Goal: Task Accomplishment & Management: Manage account settings

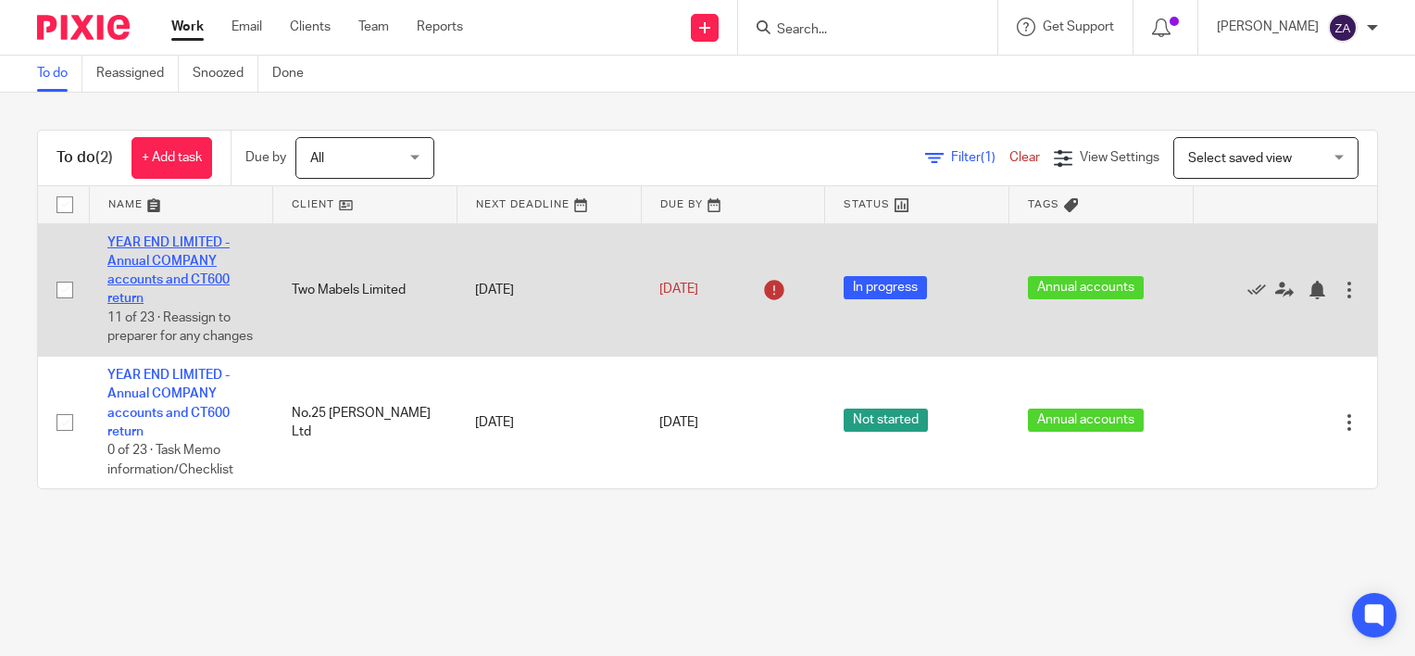
click at [162, 281] on link "YEAR END LIMITED - Annual COMPANY accounts and CT600 return" at bounding box center [168, 270] width 122 height 69
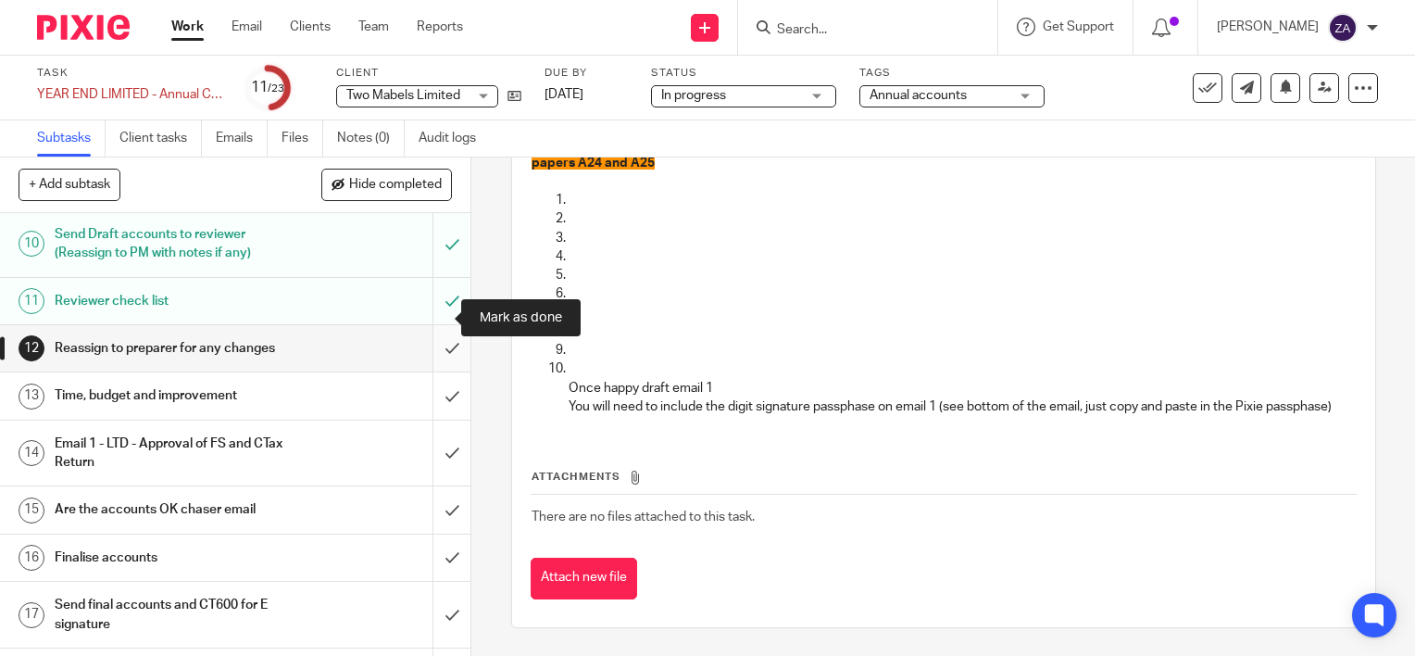
scroll to position [556, 0]
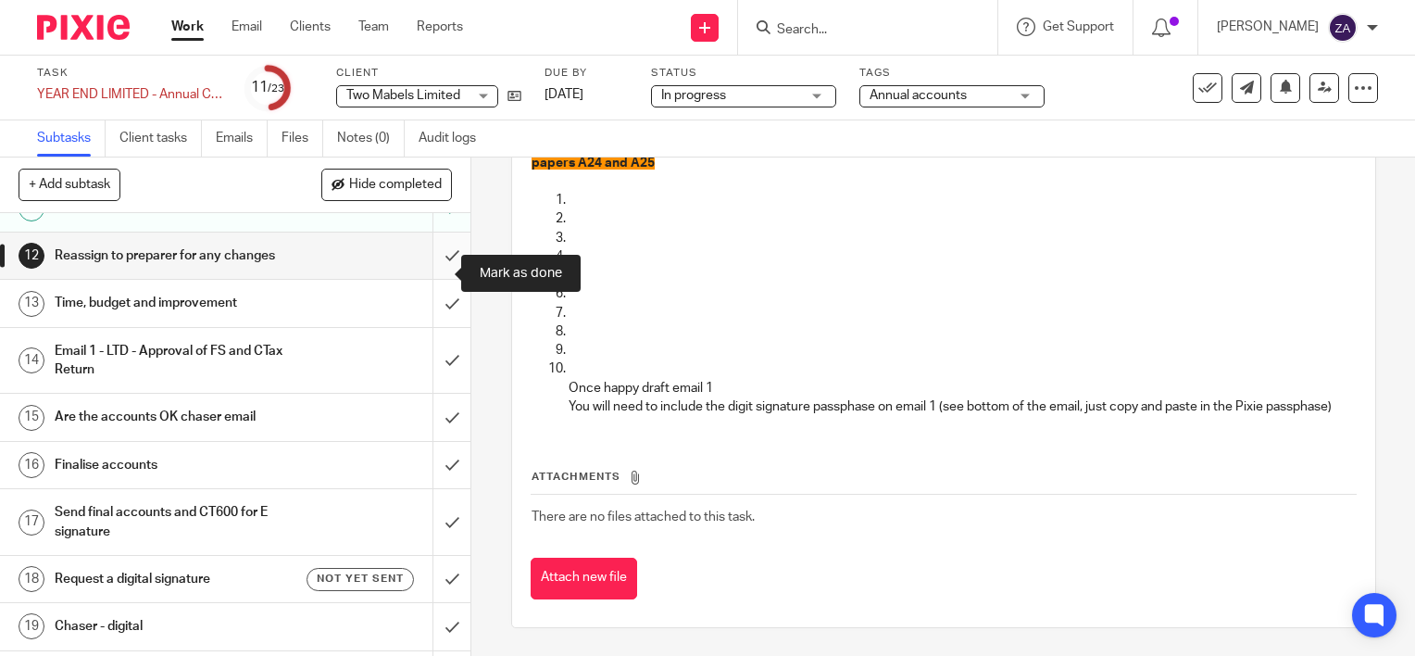
click at [436, 267] on input "submit" at bounding box center [235, 255] width 471 height 46
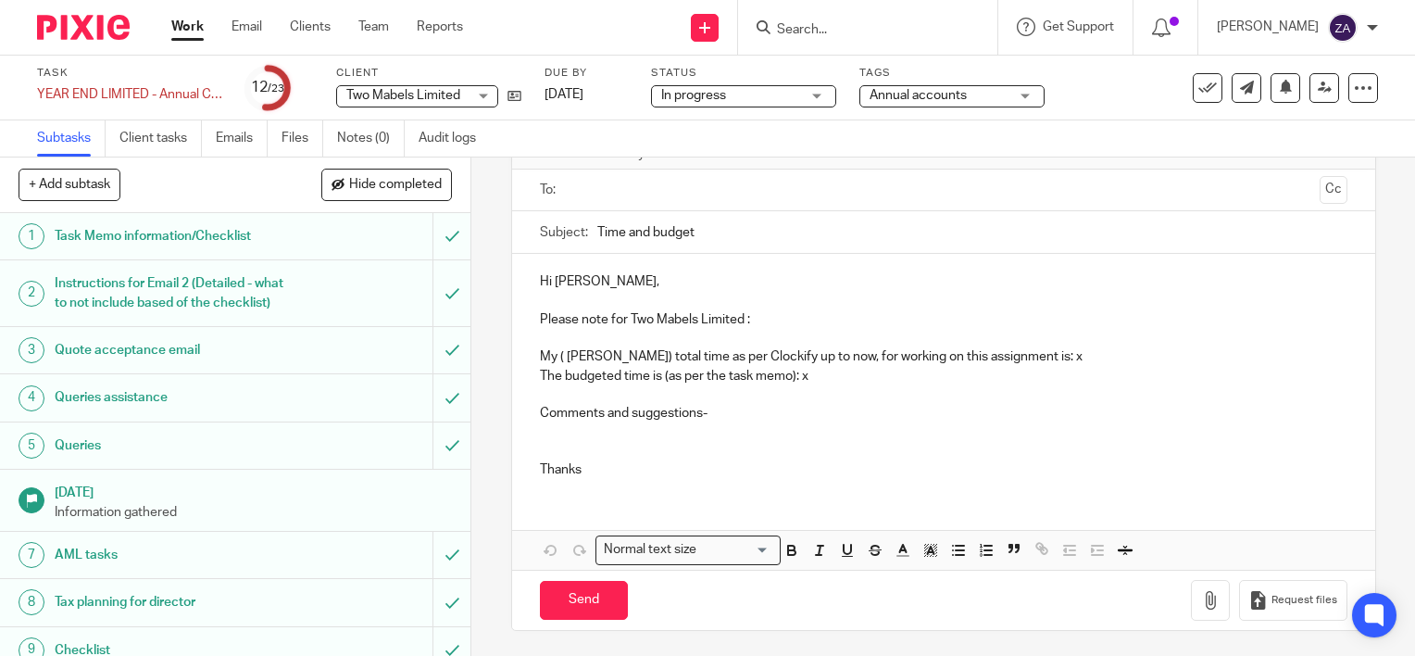
scroll to position [556, 0]
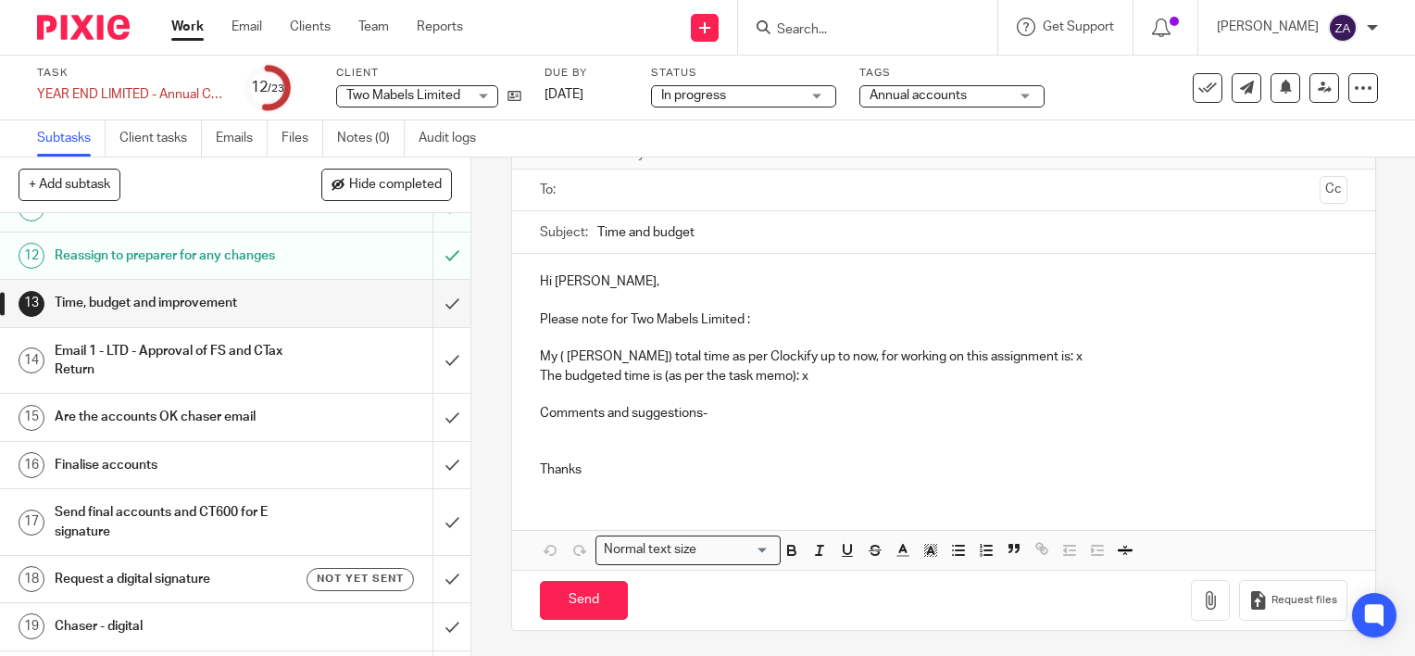
drag, startPoint x: 629, startPoint y: 351, endPoint x: 639, endPoint y: 352, distance: 10.2
click at [629, 351] on p "My ( [PERSON_NAME]) total time as per Clockify up to now, for working on this a…" at bounding box center [944, 356] width 808 height 19
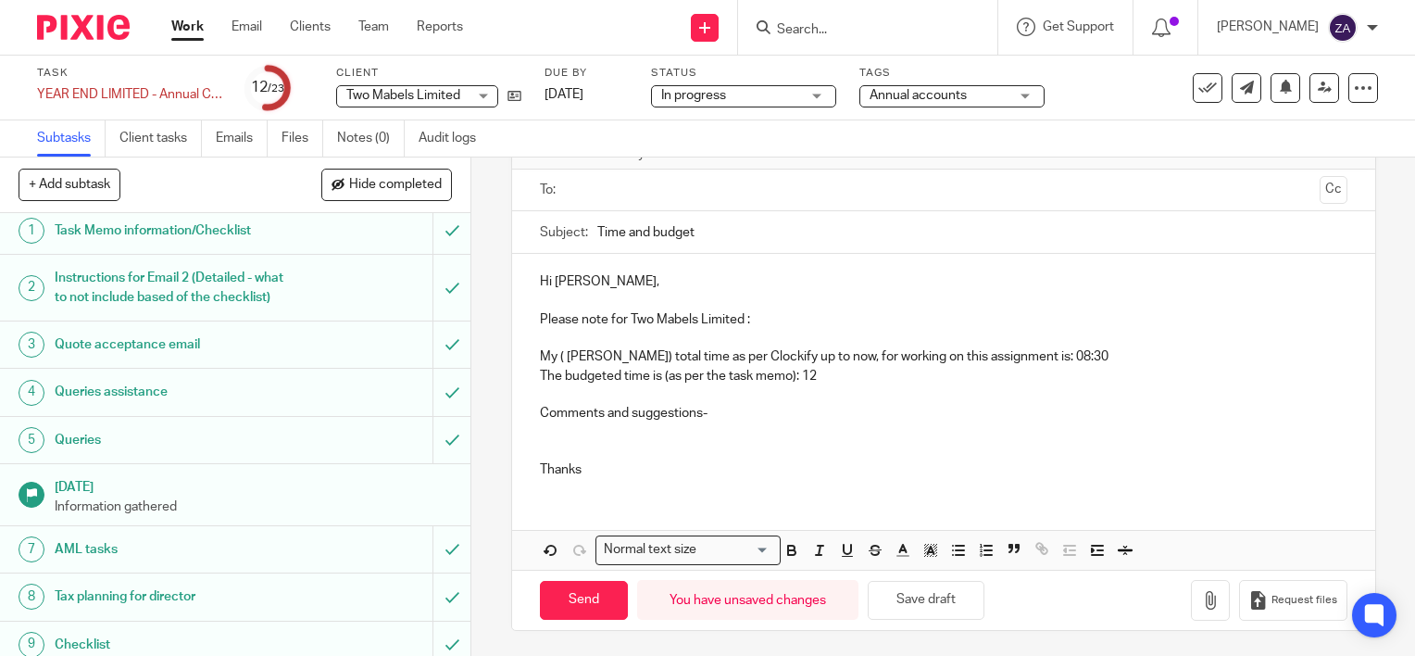
scroll to position [0, 0]
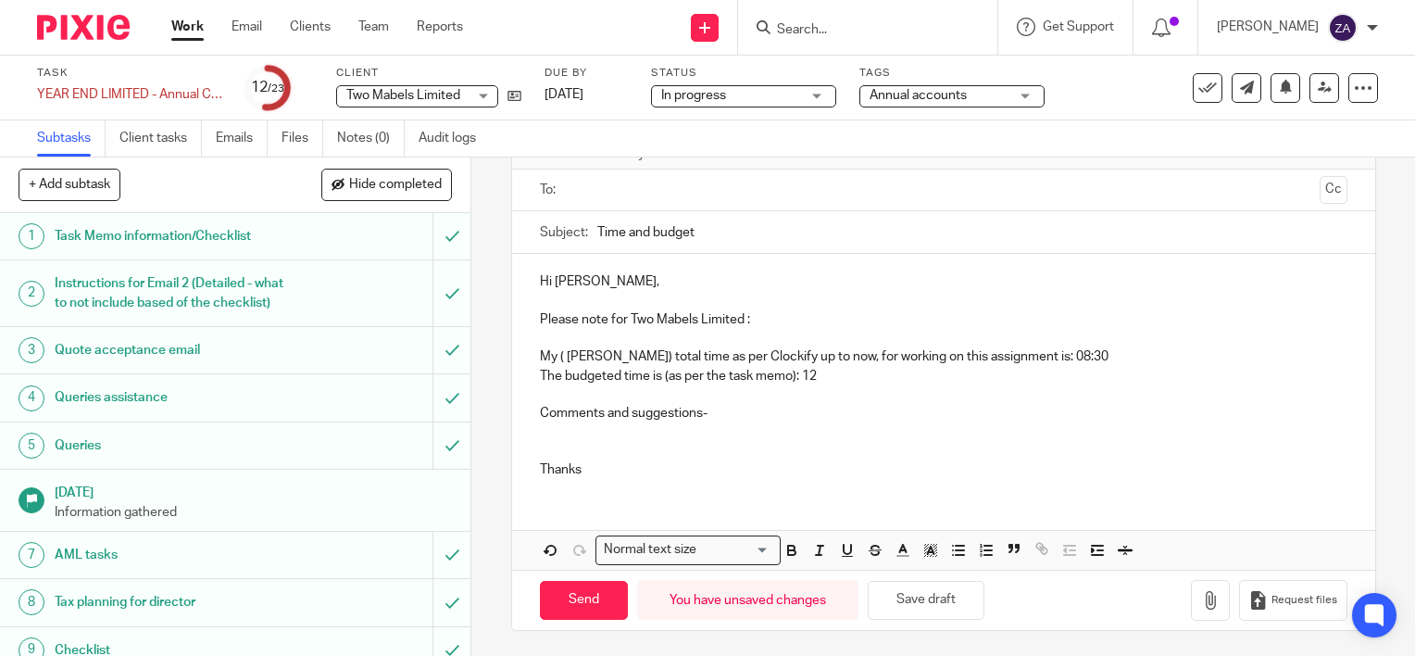
click at [172, 233] on h1 "Task Memo information/Checklist" at bounding box center [175, 236] width 240 height 28
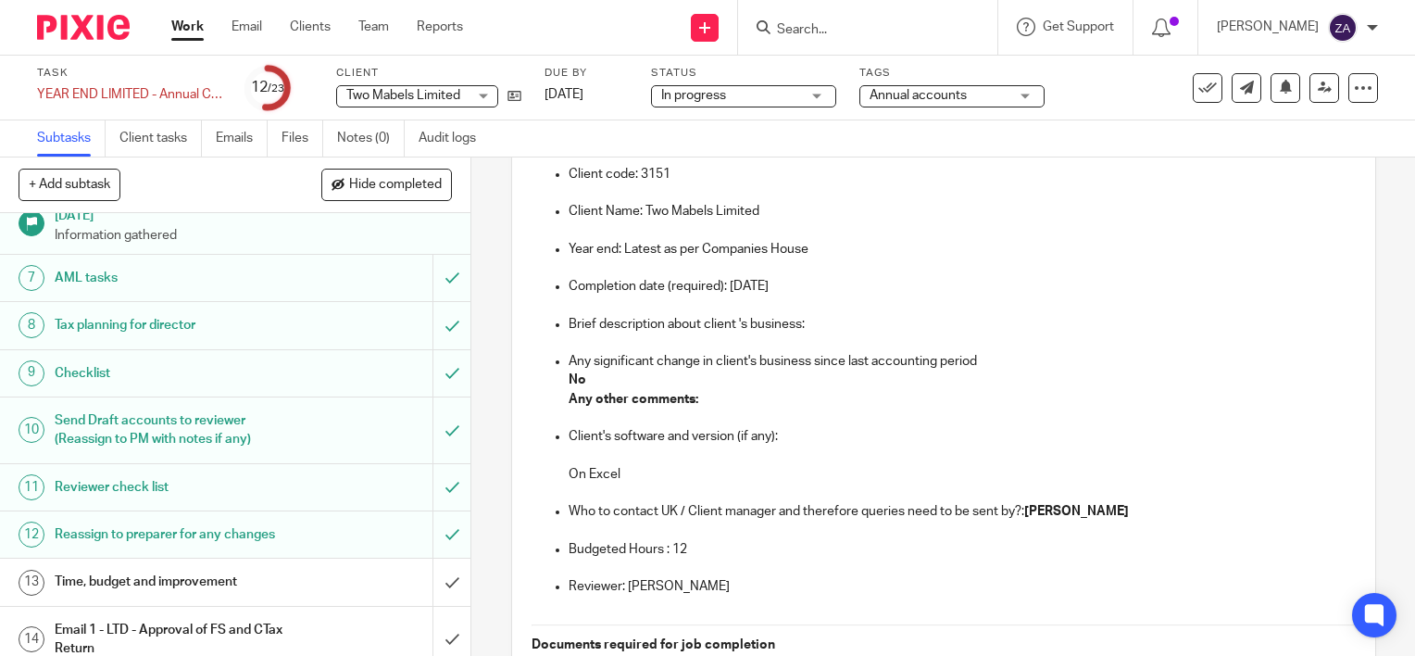
scroll to position [278, 0]
click at [245, 547] on h1 "Reassign to preparer for any changes" at bounding box center [175, 534] width 240 height 28
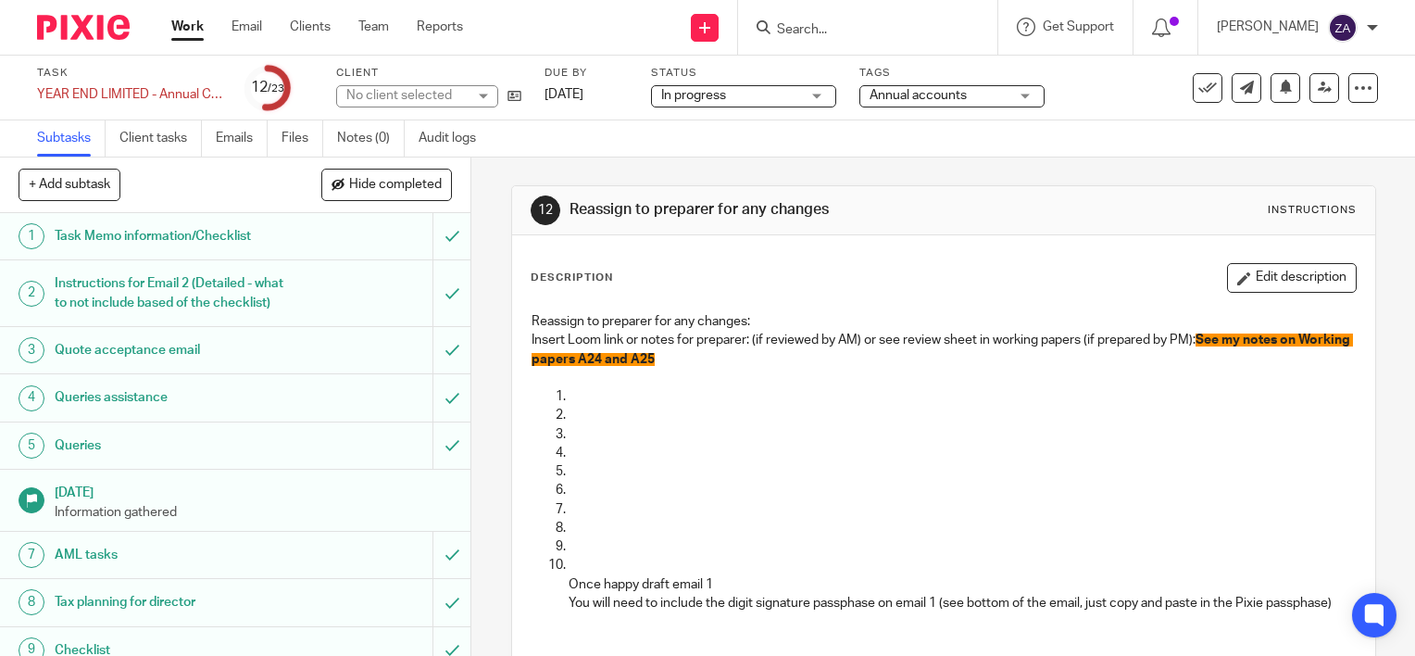
scroll to position [370, 0]
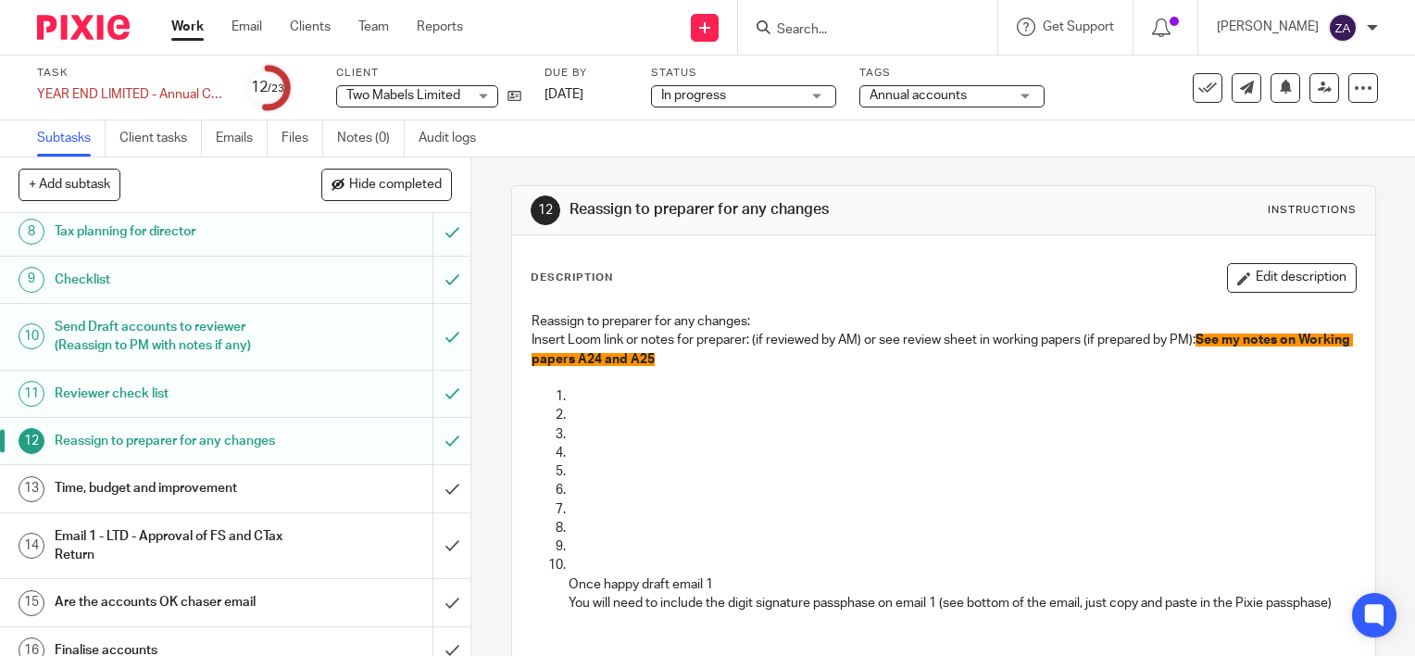
click at [192, 502] on h1 "Time, budget and improvement" at bounding box center [175, 488] width 240 height 28
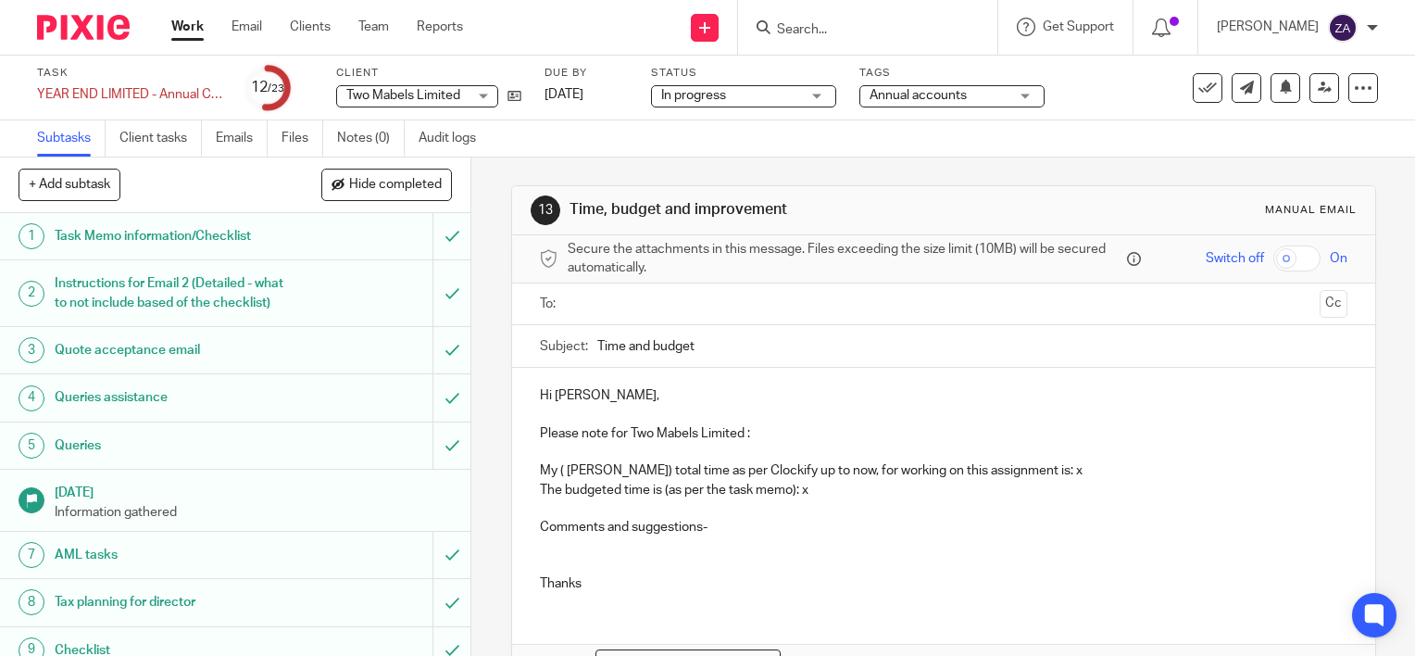
click at [588, 295] on input "text" at bounding box center [942, 304] width 737 height 21
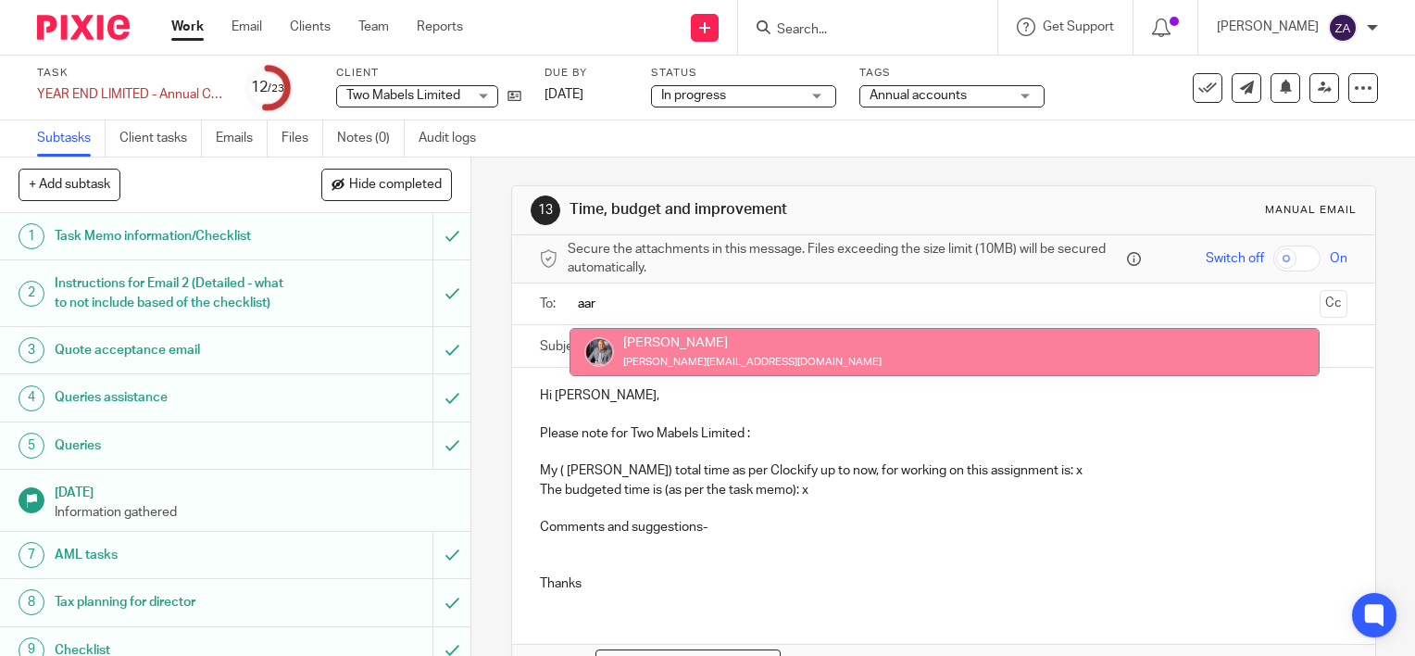
type input "aar"
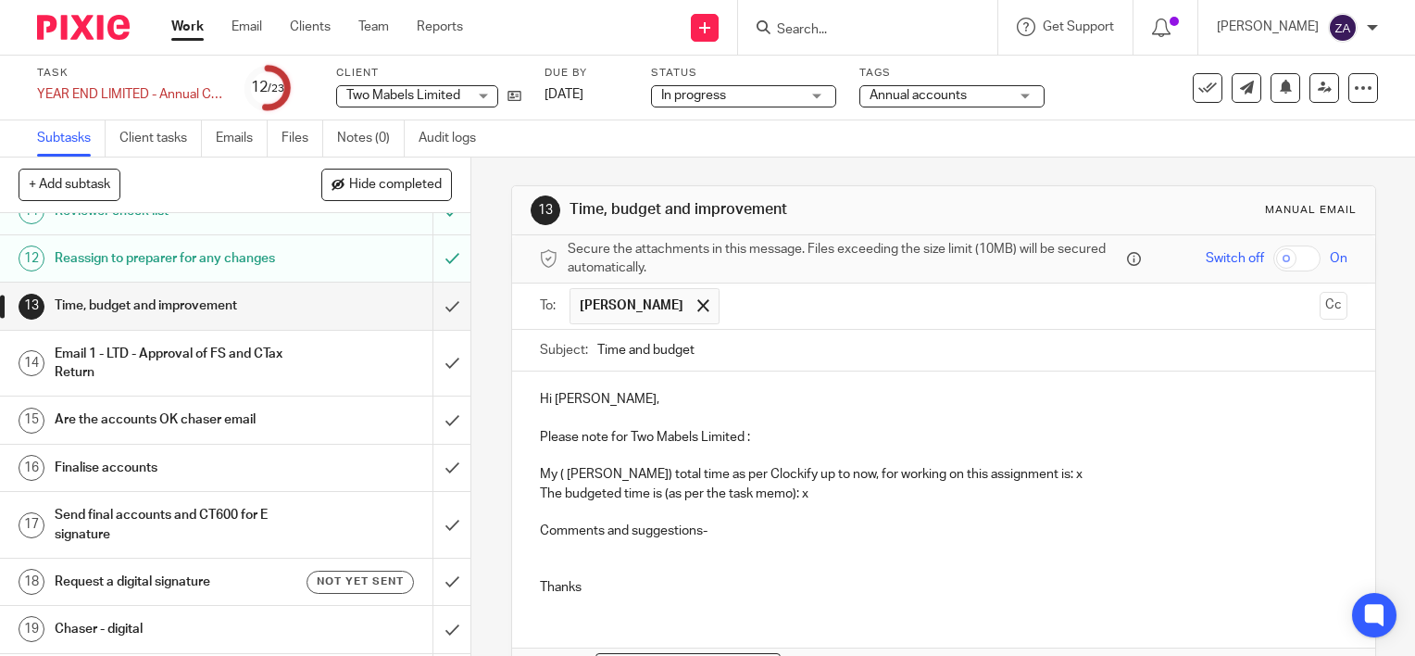
scroll to position [556, 0]
click at [700, 541] on p at bounding box center [944, 560] width 808 height 38
click at [827, 497] on p "The budgeted time is (as per the task memo): x" at bounding box center [944, 493] width 808 height 19
click at [1069, 473] on p "My ( Fahad Javed) total time as per Clockify up to now, for working on this ass…" at bounding box center [944, 474] width 808 height 19
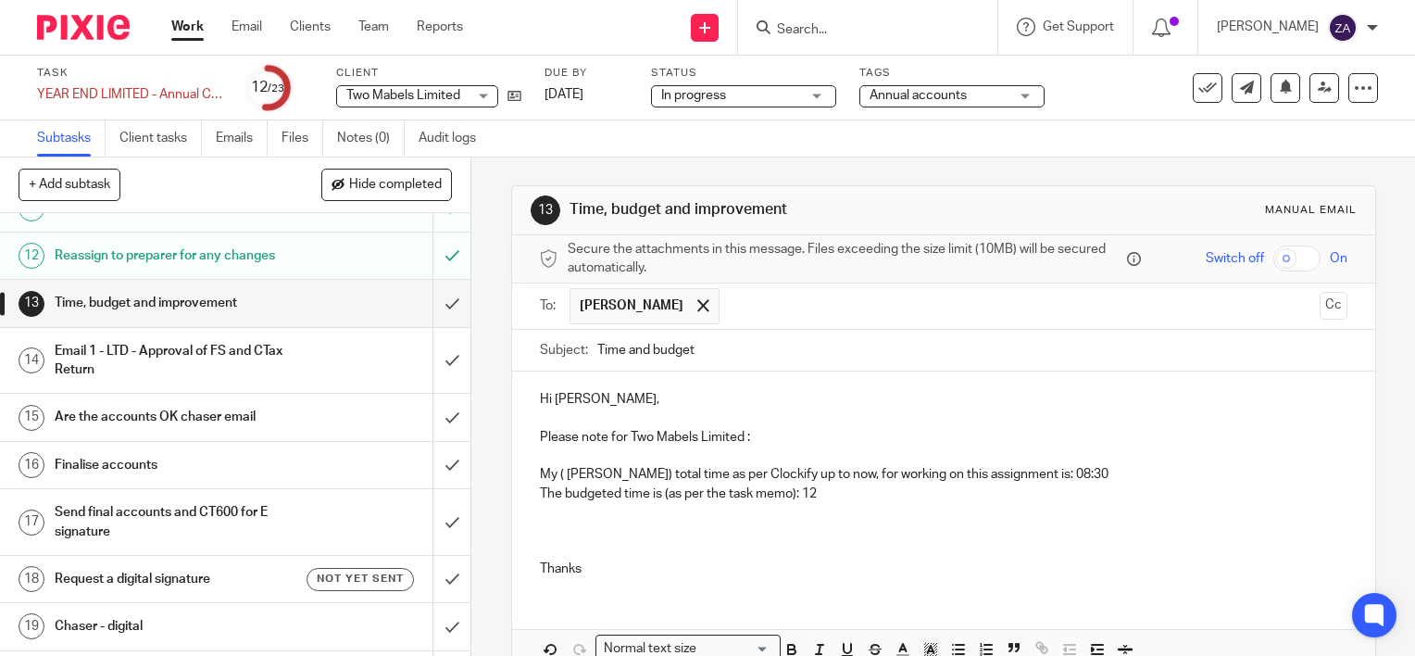
scroll to position [93, 0]
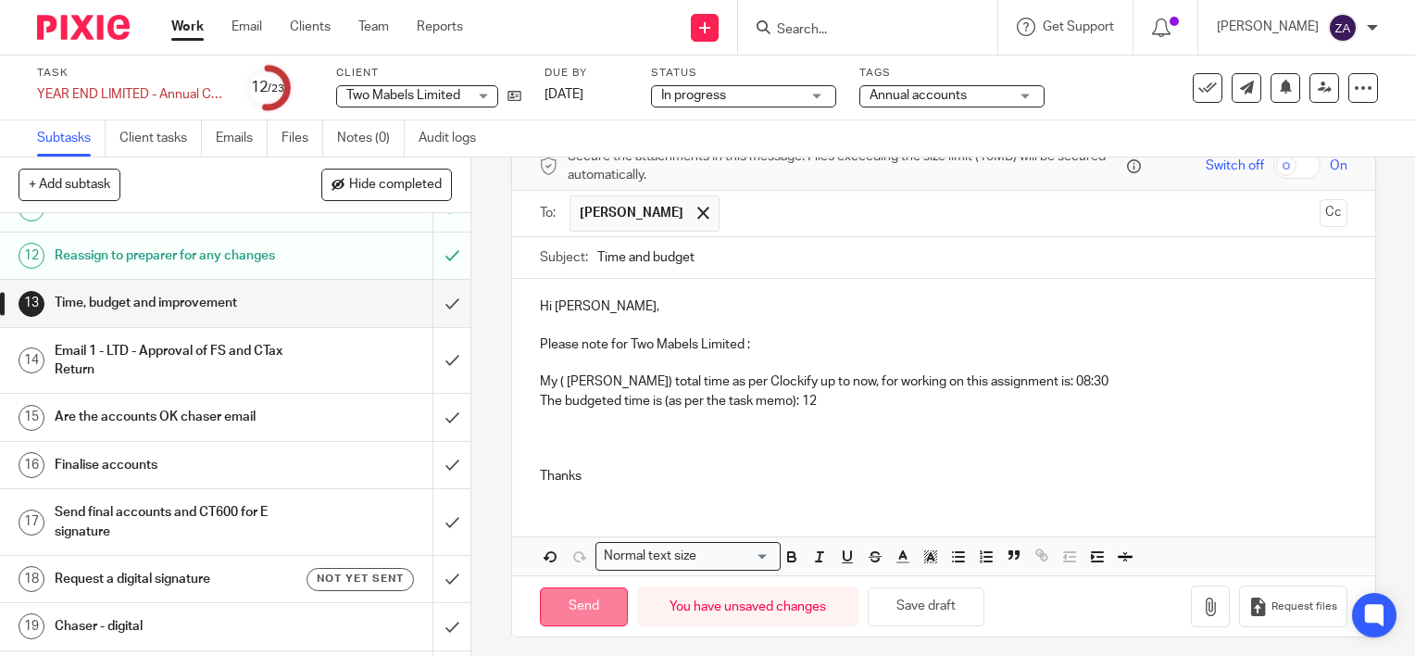
click at [594, 608] on input "Send" at bounding box center [584, 607] width 88 height 40
type input "Sent"
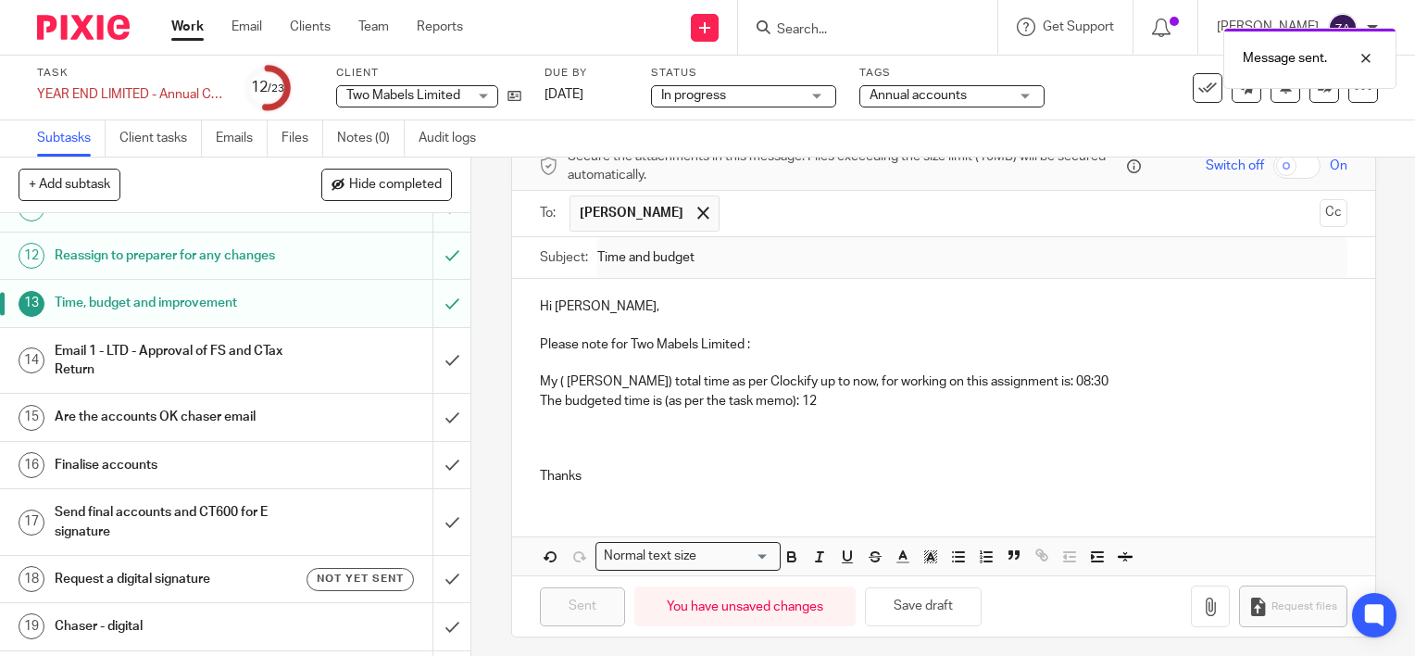
click at [290, 374] on div "Email 1 - LTD - Approval of FS and CTax Return" at bounding box center [235, 360] width 360 height 47
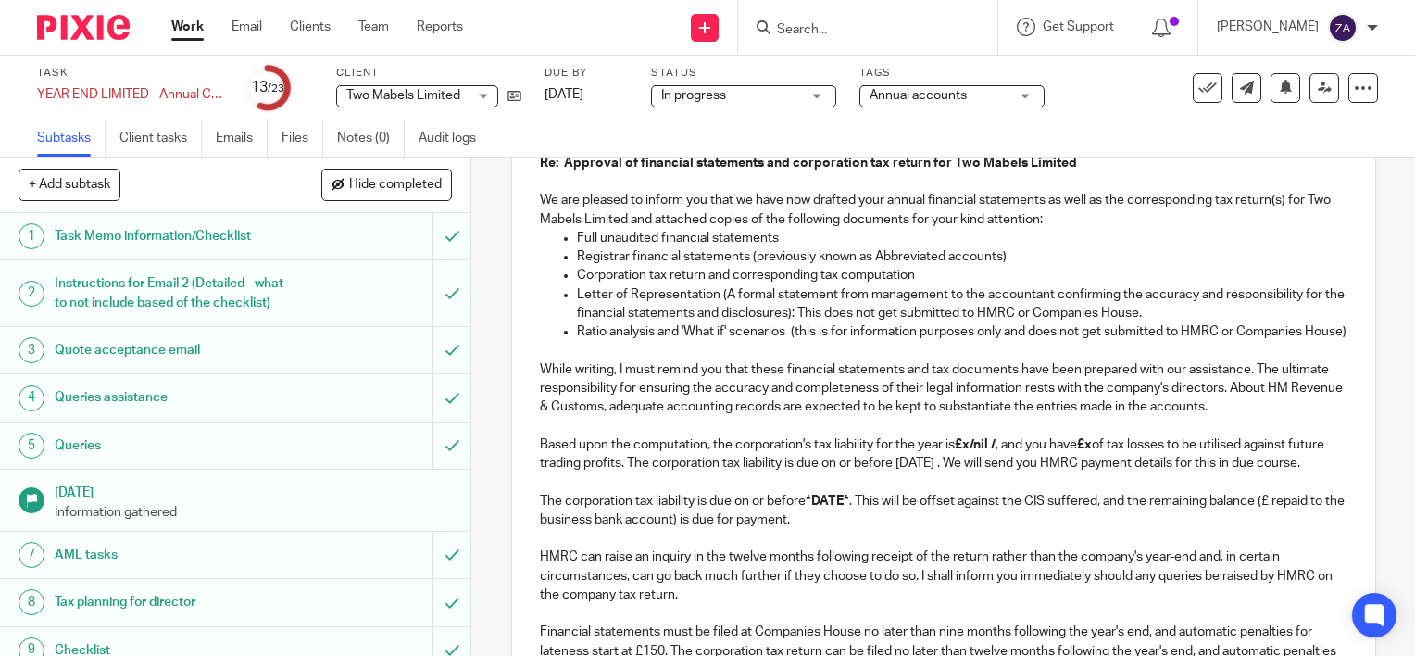
scroll to position [463, 0]
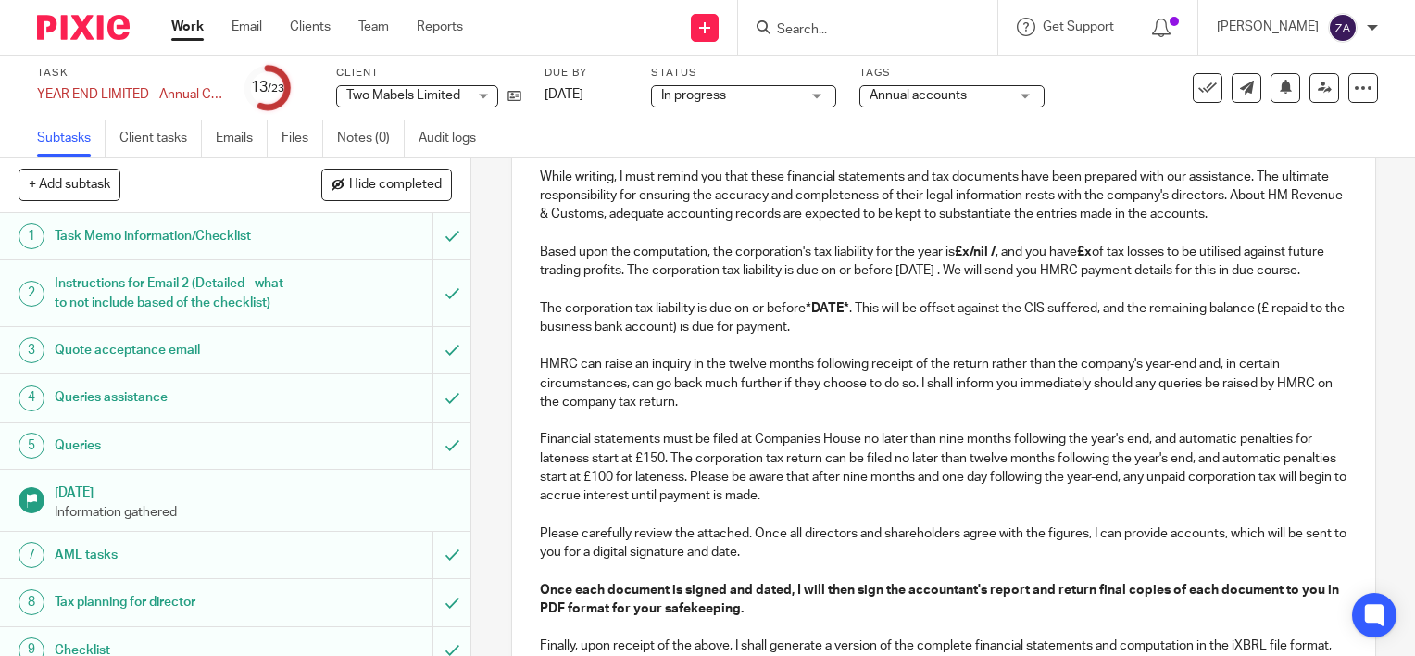
click at [1024, 281] on p "Based upon the computation, the corporation's tax liability for the year is £x/…" at bounding box center [944, 262] width 808 height 38
click at [988, 258] on strong "£x/nil /" at bounding box center [975, 251] width 41 height 13
click at [996, 258] on strong "£x/nil /" at bounding box center [975, 251] width 41 height 13
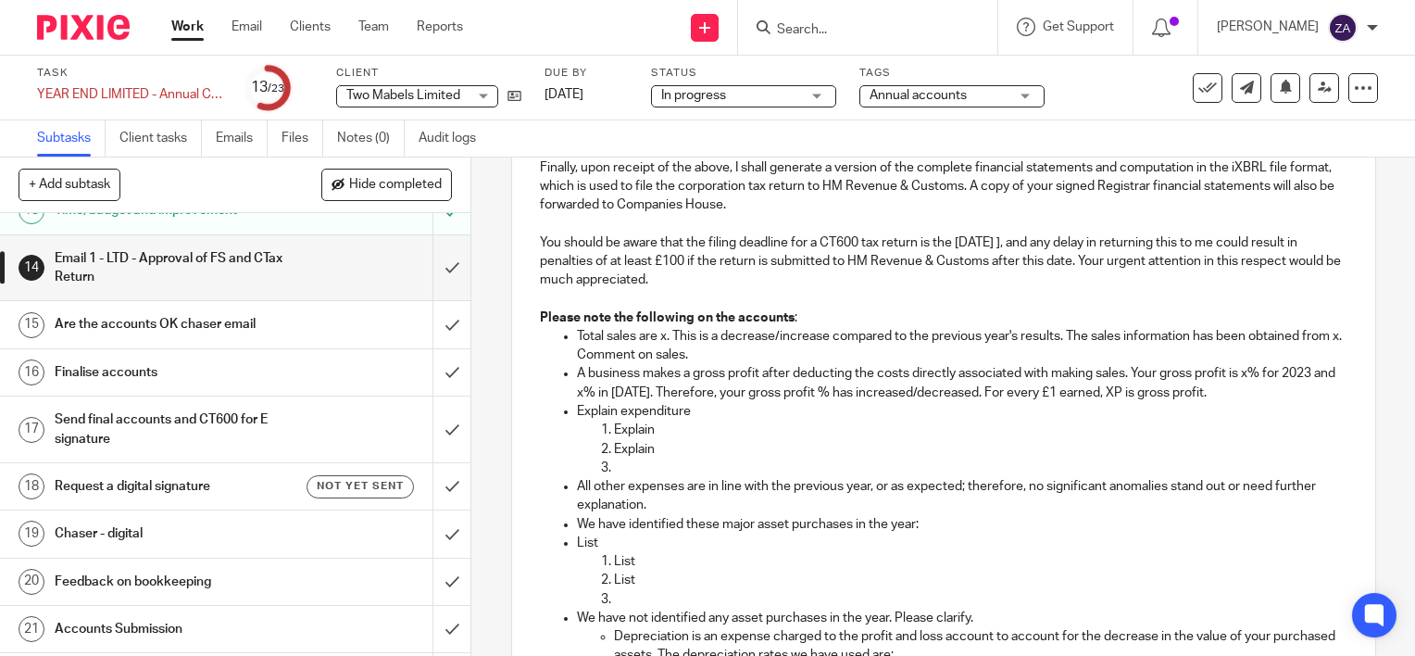
scroll to position [926, 0]
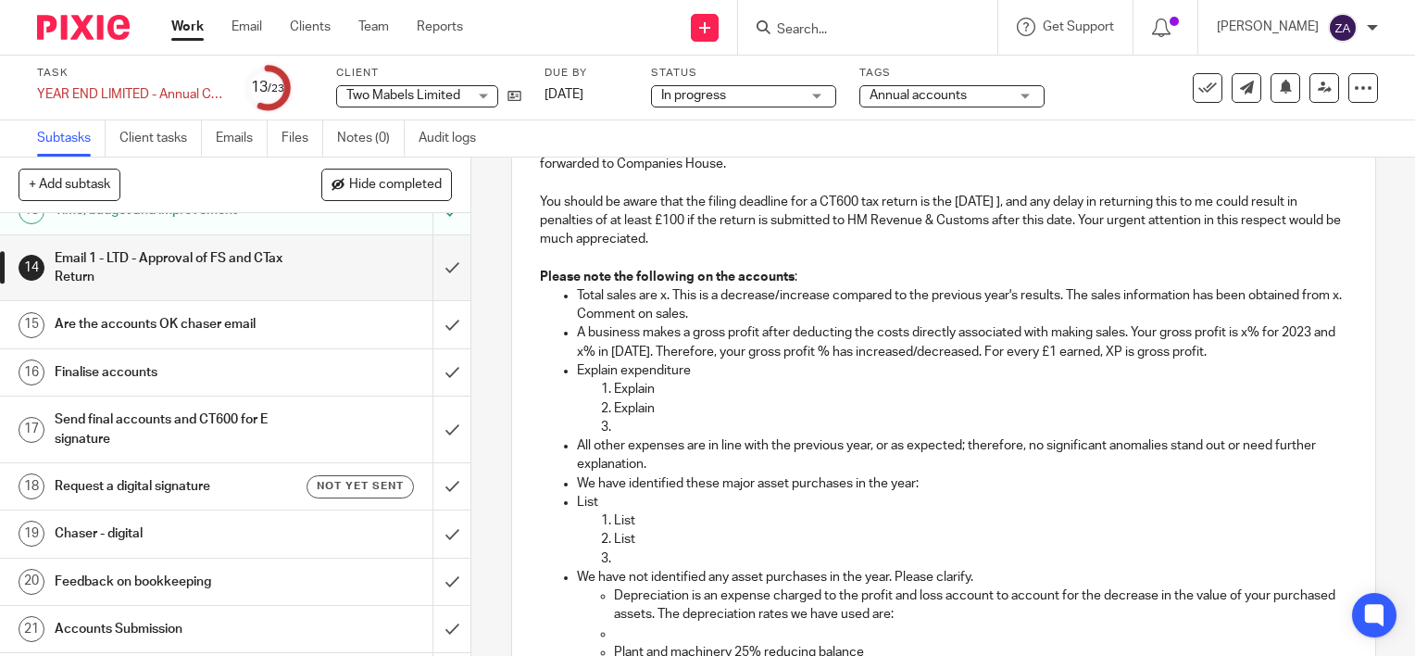
click at [1029, 216] on p "You should be aware that the filing deadline for a CT600 tax return is the 30 D…" at bounding box center [944, 221] width 808 height 56
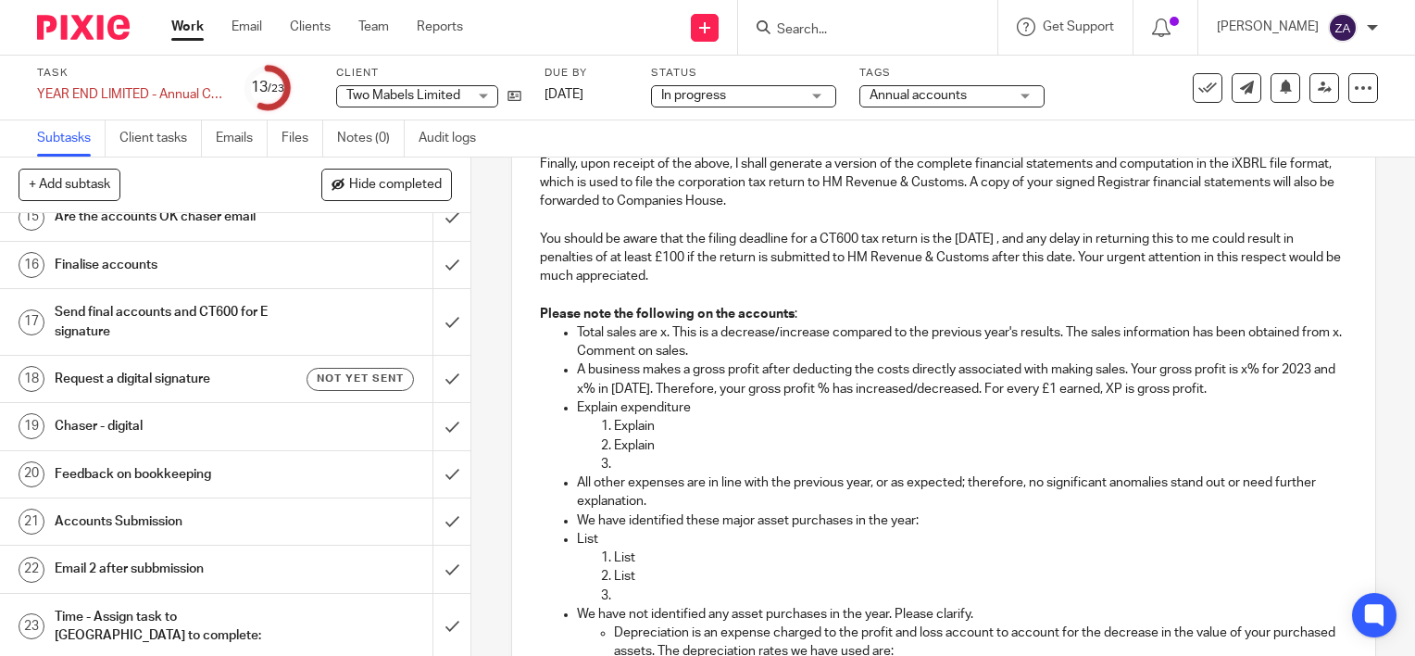
scroll to position [890, 0]
click at [747, 360] on p "Total sales are x. This is a decrease/increase compared to the previous year's …" at bounding box center [962, 341] width 771 height 38
click at [864, 353] on p "Total sales are 83,498. This is an increase compared to the previous year's res…" at bounding box center [962, 341] width 771 height 38
click at [874, 360] on p "Total sales are 83,498. This is an increase compared to the previous year's res…" at bounding box center [962, 341] width 771 height 38
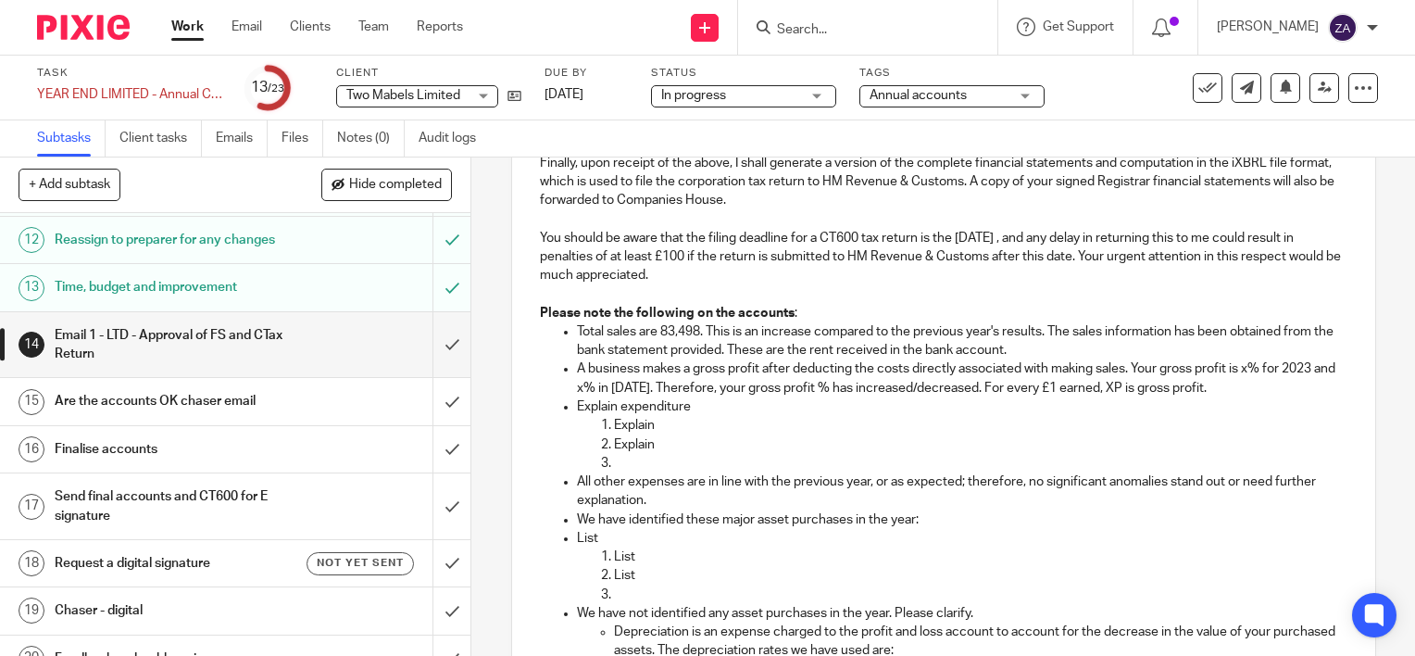
scroll to position [571, 0]
click at [1247, 397] on p "A business makes a gross profit after deducting the costs directly associated w…" at bounding box center [962, 378] width 771 height 38
click at [1243, 391] on p "A business makes a gross profit after deducting the costs directly associated w…" at bounding box center [962, 378] width 771 height 38
click at [1230, 397] on p "A business makes a gross profit after deducting the costs directly associated w…" at bounding box center [962, 378] width 771 height 38
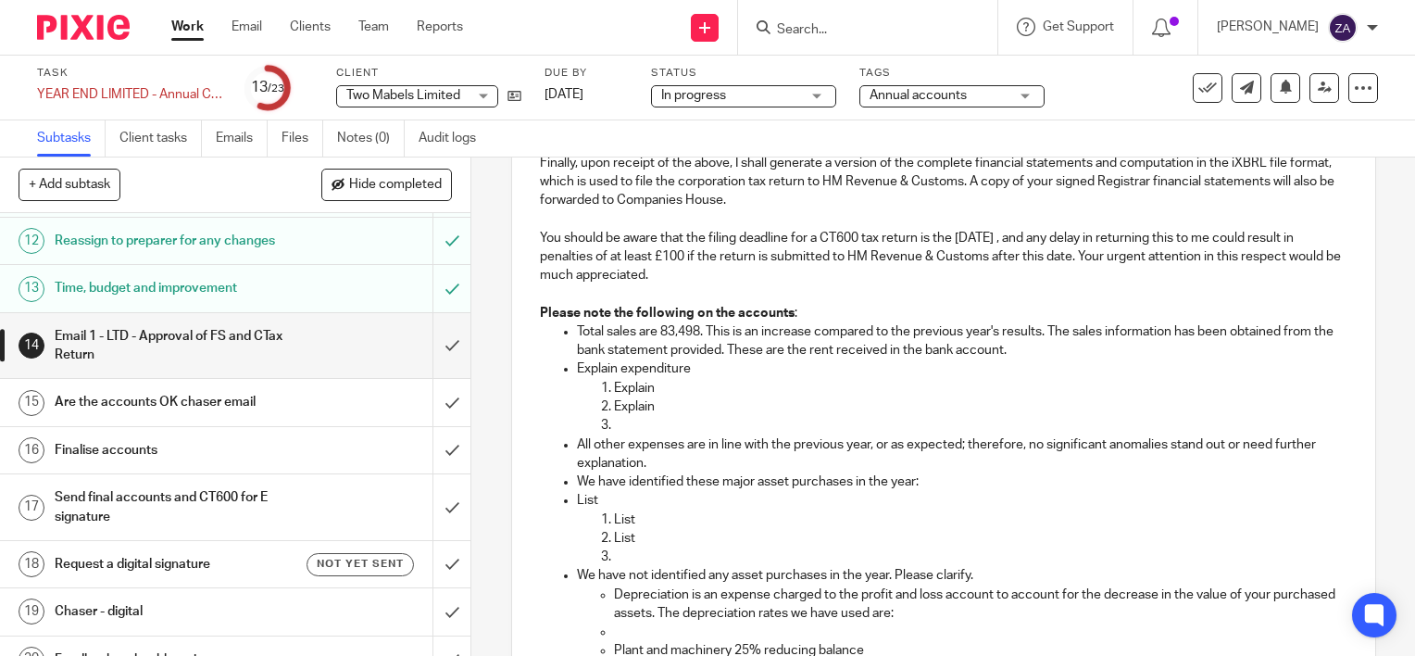
click at [707, 378] on p "Explain expenditure" at bounding box center [962, 368] width 771 height 19
click at [730, 397] on p "Light & Heat which" at bounding box center [981, 388] width 734 height 19
click at [734, 397] on p "Light & Heat which equall to a total of 14,912" at bounding box center [981, 388] width 734 height 19
click at [881, 397] on p "Light & Heat which equal to a total of 14,912" at bounding box center [981, 388] width 734 height 19
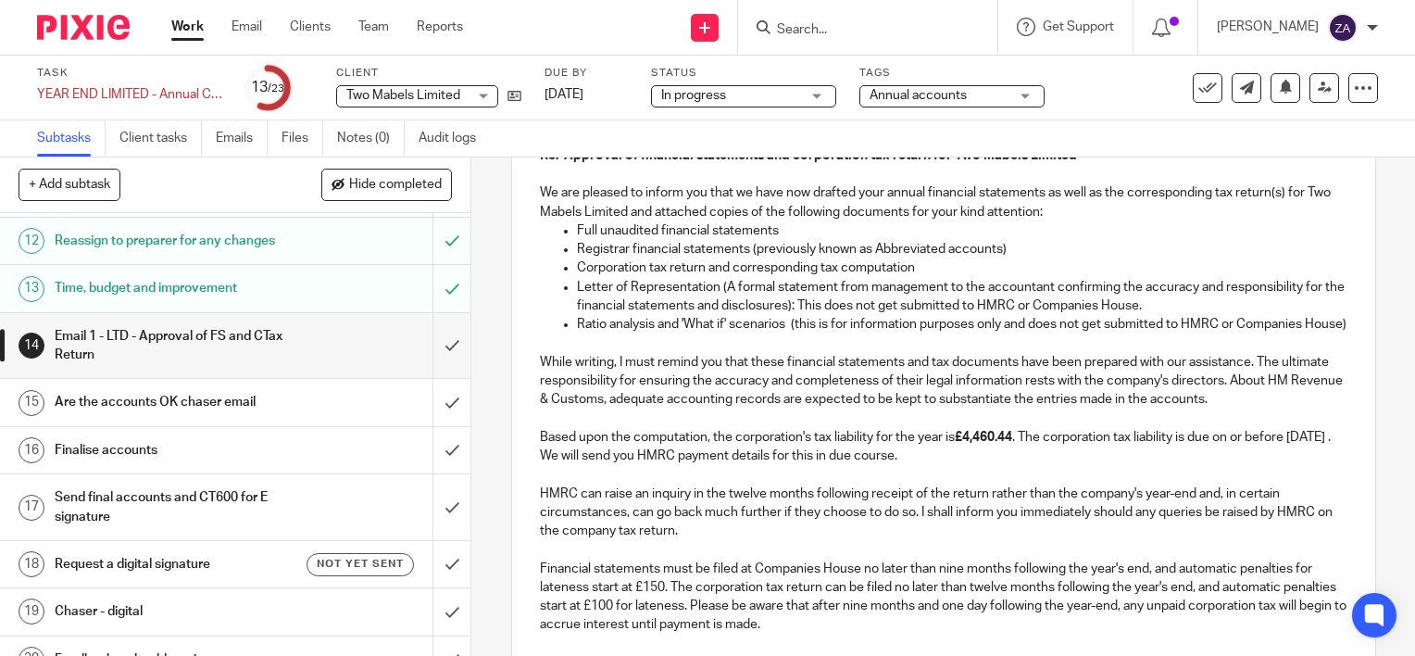
scroll to position [370, 0]
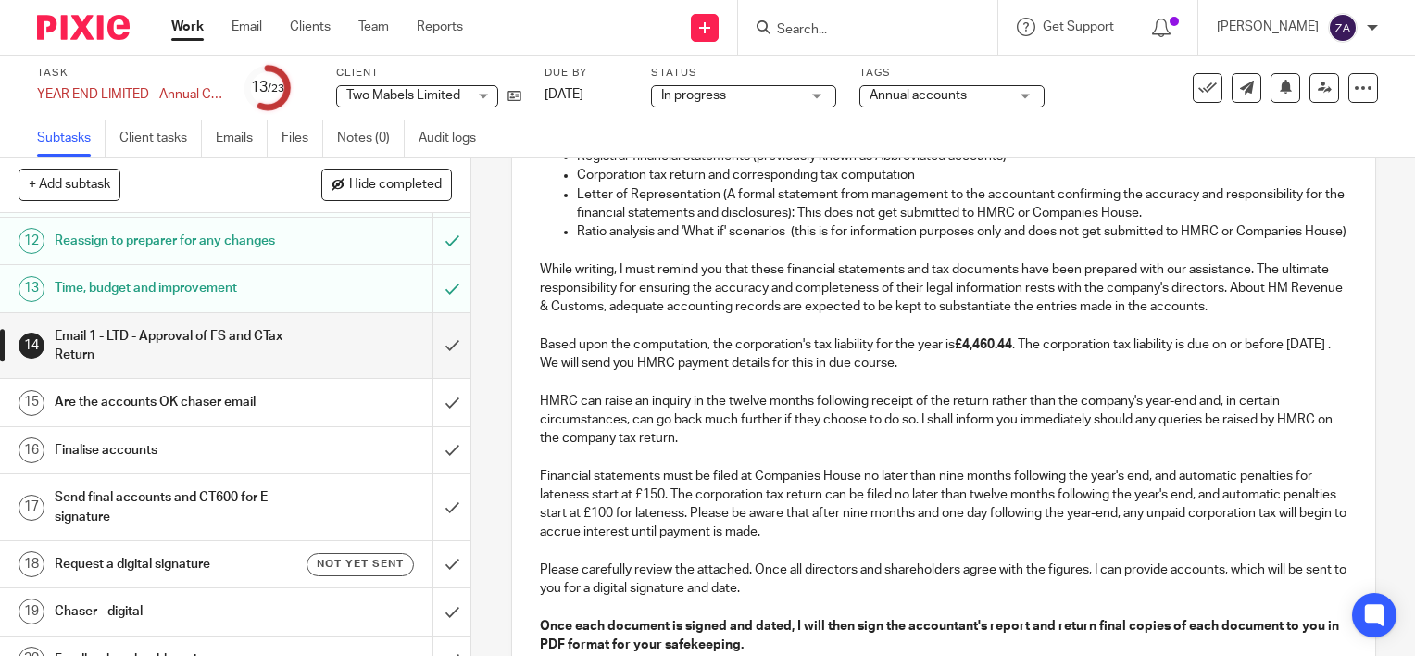
click at [967, 351] on strong "£4,460.44" at bounding box center [983, 344] width 57 height 13
copy strong "£"
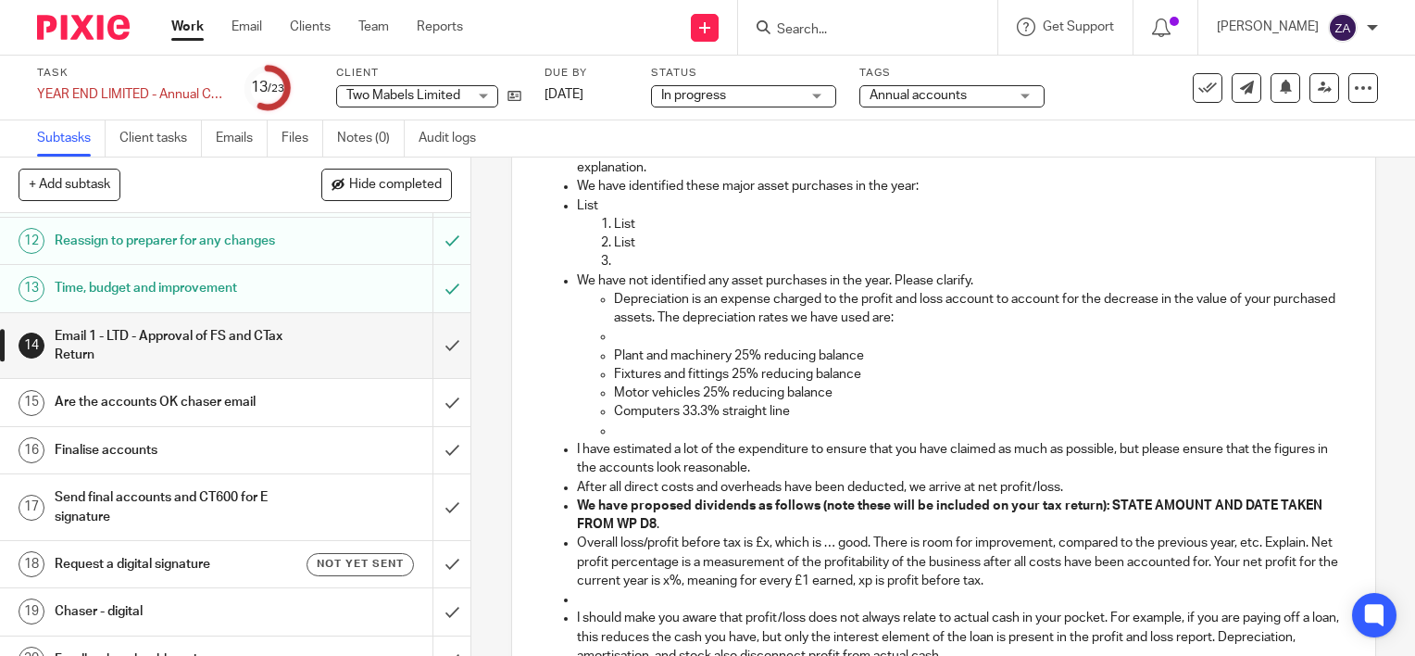
scroll to position [1019, 0]
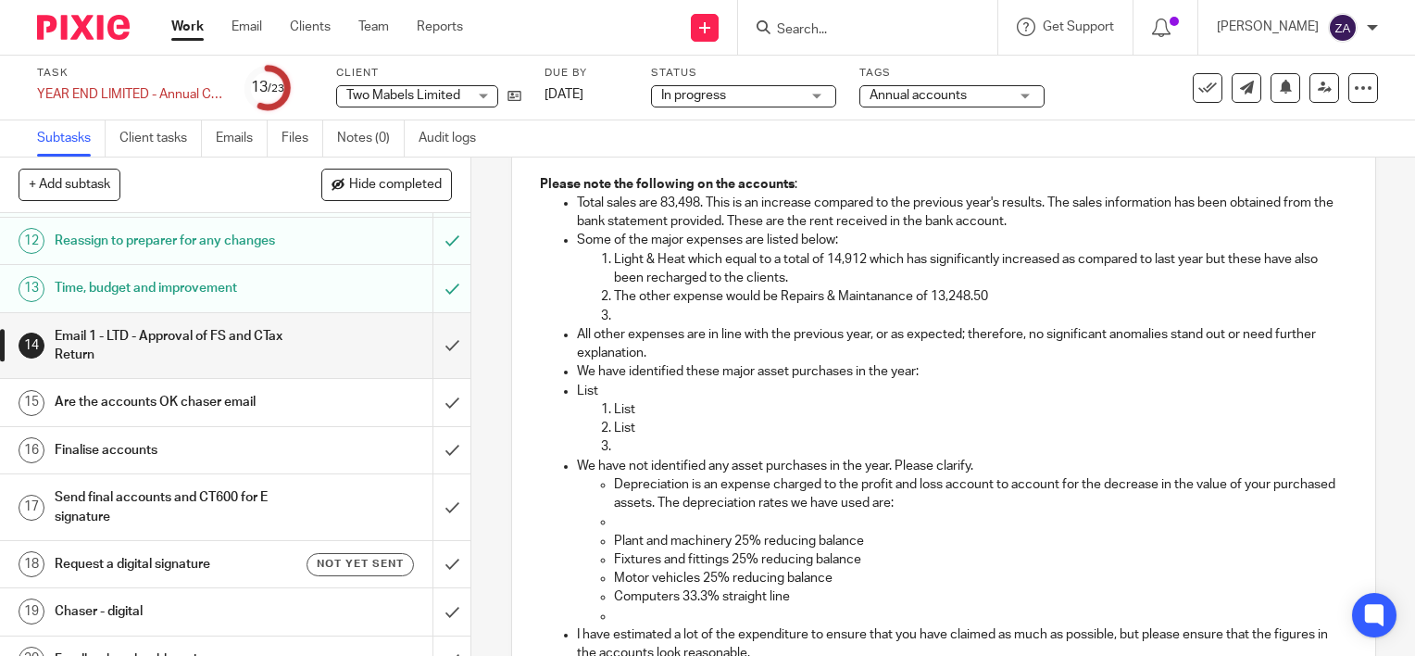
click at [831, 306] on p "The other expense would be Repairs & Maintanance of 13,248.50" at bounding box center [981, 296] width 734 height 19
click at [924, 306] on p "The other expense would be Repairs & Maintanance of 13,248.50" at bounding box center [981, 296] width 734 height 19
click at [929, 306] on p "The other expense would be Repairs & Maintanance of 13,248.50" at bounding box center [981, 296] width 734 height 19
click at [873, 306] on p "The other expense would be Repairs & Maintanance of £13,248.50" at bounding box center [981, 296] width 734 height 19
click at [1018, 306] on p "The other expense would be Repairs & Maintenances of £13,248.50" at bounding box center [981, 296] width 734 height 19
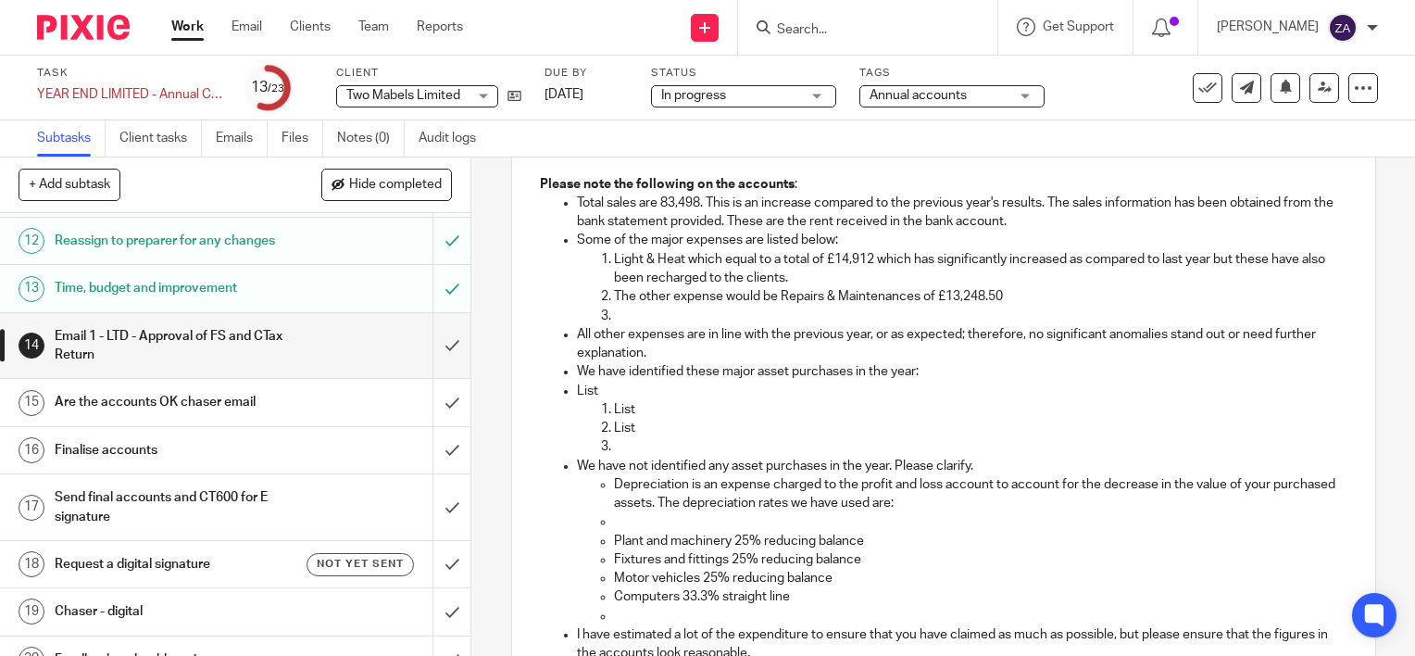
click at [1049, 306] on p "The other expense would be Repairs & Maintenances of £13,248.50" at bounding box center [981, 296] width 734 height 19
click at [763, 288] on p "Light & Heat which equal to a total of £14,912 which has significantly increase…" at bounding box center [981, 269] width 734 height 38
click at [710, 273] on p "Light & Heat which equal to a total of £14,912 which has significantly increase…" at bounding box center [981, 269] width 734 height 38
click at [685, 274] on p "Light & Heat which equal to a total of £14,912 which has significantly increase…" at bounding box center [981, 269] width 734 height 38
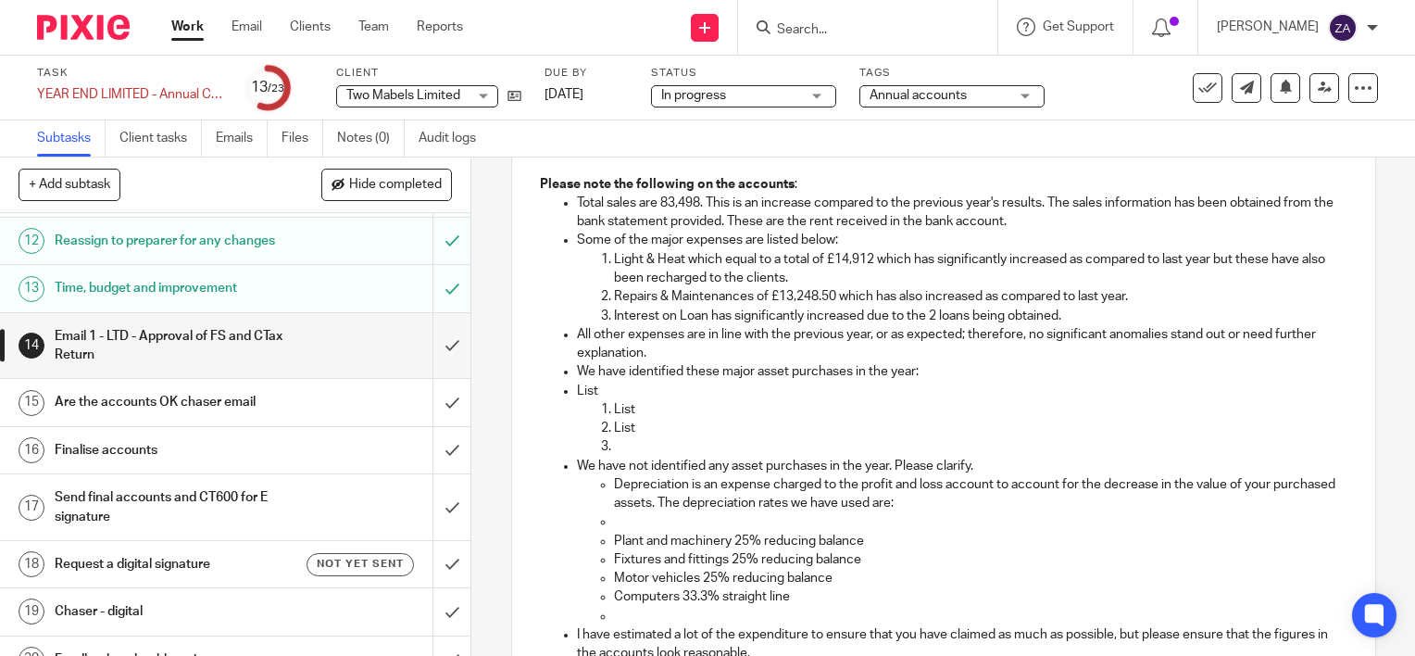
click at [663, 363] on p "All other expenses are in line with the previous year, or as expected; therefor…" at bounding box center [962, 344] width 771 height 38
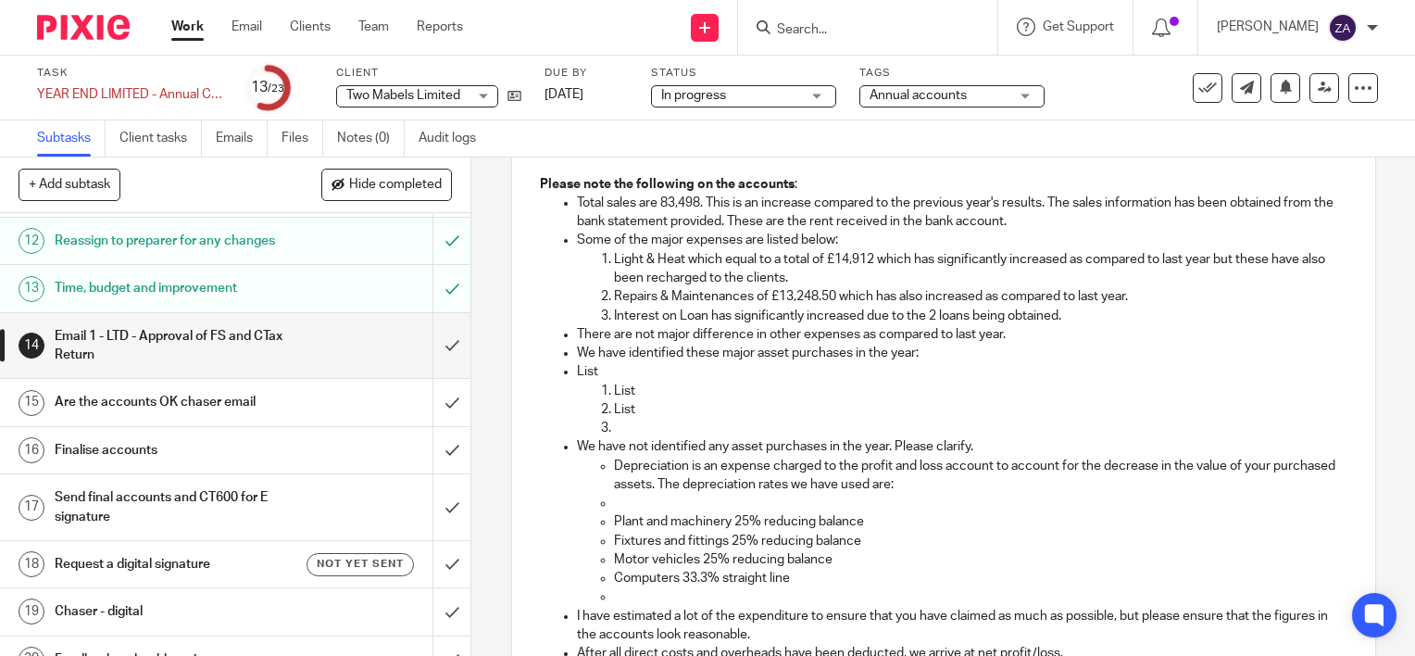
click at [554, 372] on ul "Total sales are 83,498. This is an increase compared to the previous year's res…" at bounding box center [944, 522] width 808 height 657
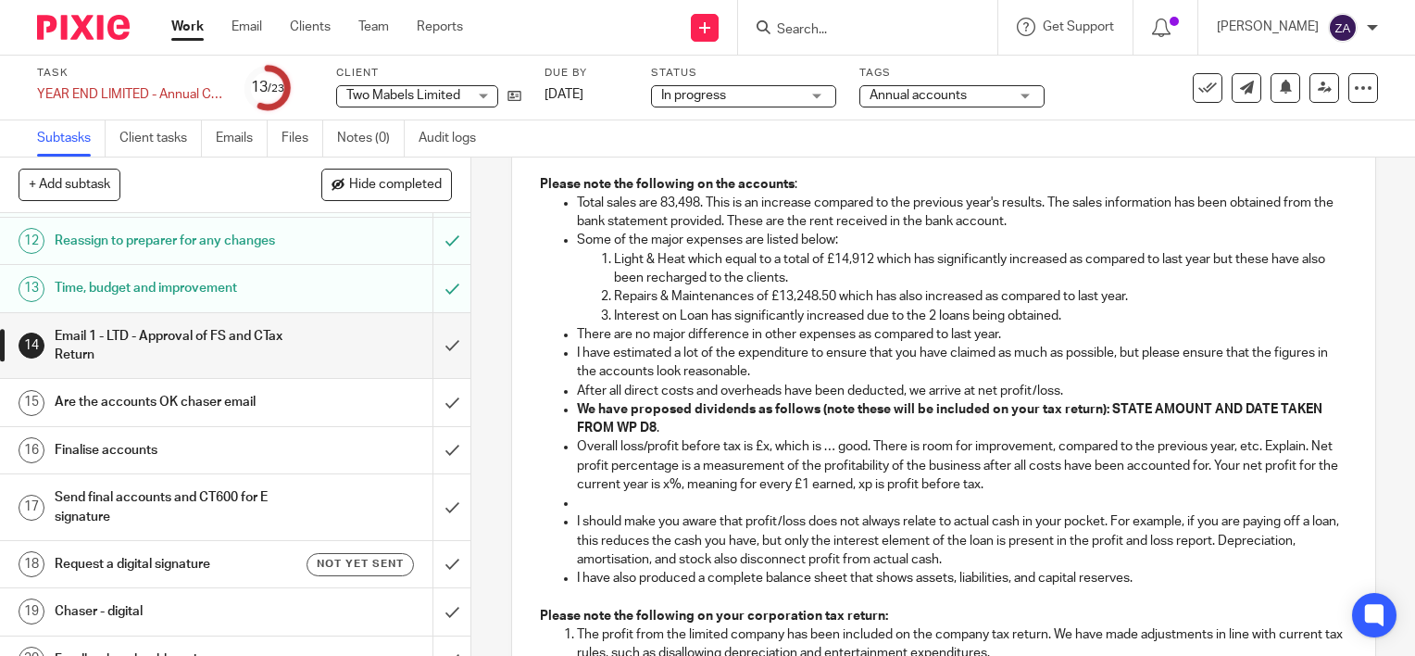
click at [772, 382] on p "I have estimated a lot of the expenditure to ensure that you have claimed as mu…" at bounding box center [962, 363] width 771 height 38
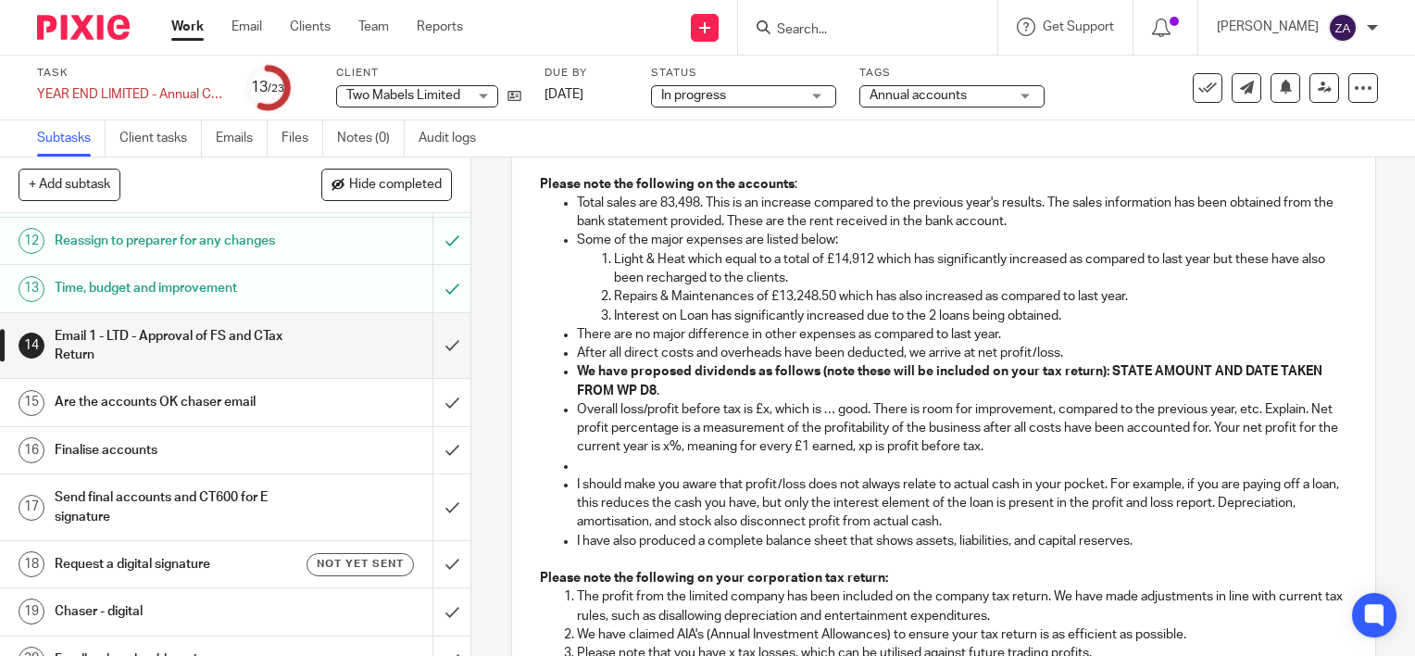
click at [1079, 344] on p "There are no major difference in other expenses as compared to last year." at bounding box center [962, 334] width 771 height 19
click at [1064, 362] on p "After all direct costs and overheads have been deducted, we arrive at net profi…" at bounding box center [962, 353] width 771 height 19
click at [1141, 325] on p "Interest on Loan has significantly increased due to the 2 loans being obtained." at bounding box center [981, 316] width 734 height 19
click at [1075, 362] on p "After all direct costs and overheads have been deducted, we arrive at net profi…" at bounding box center [962, 353] width 771 height 19
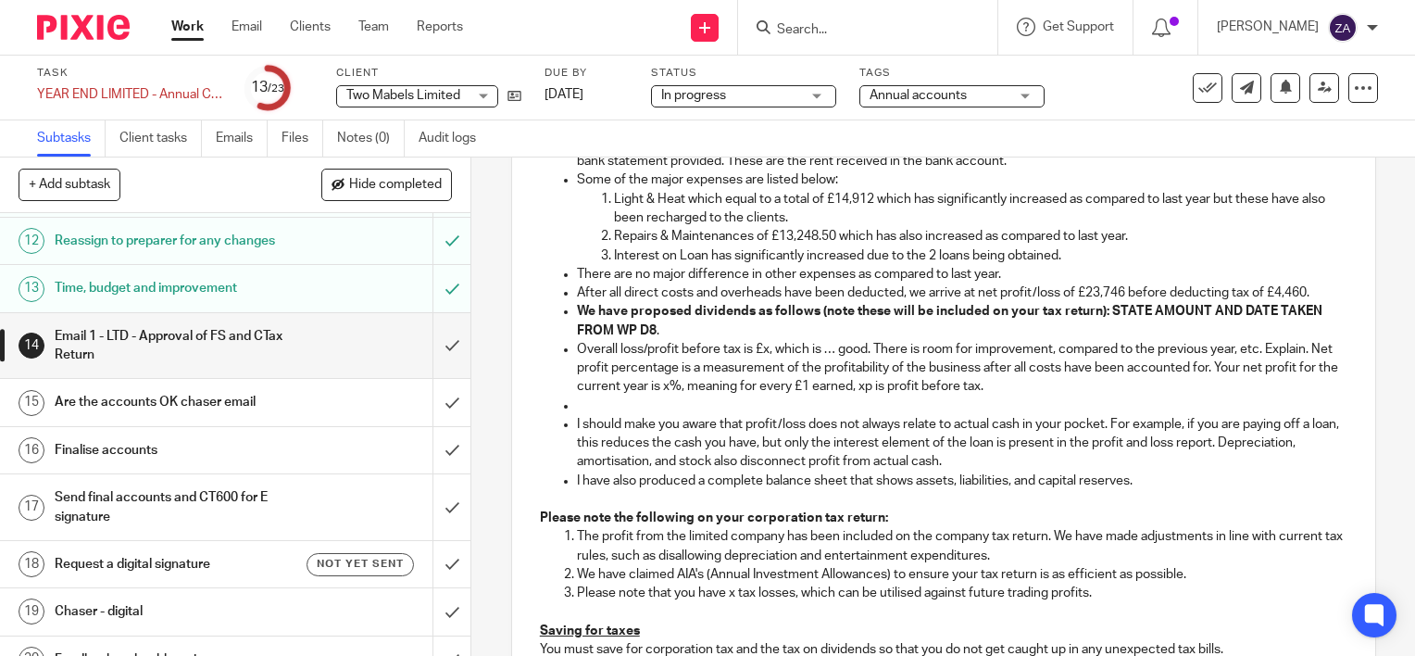
scroll to position [1111, 0]
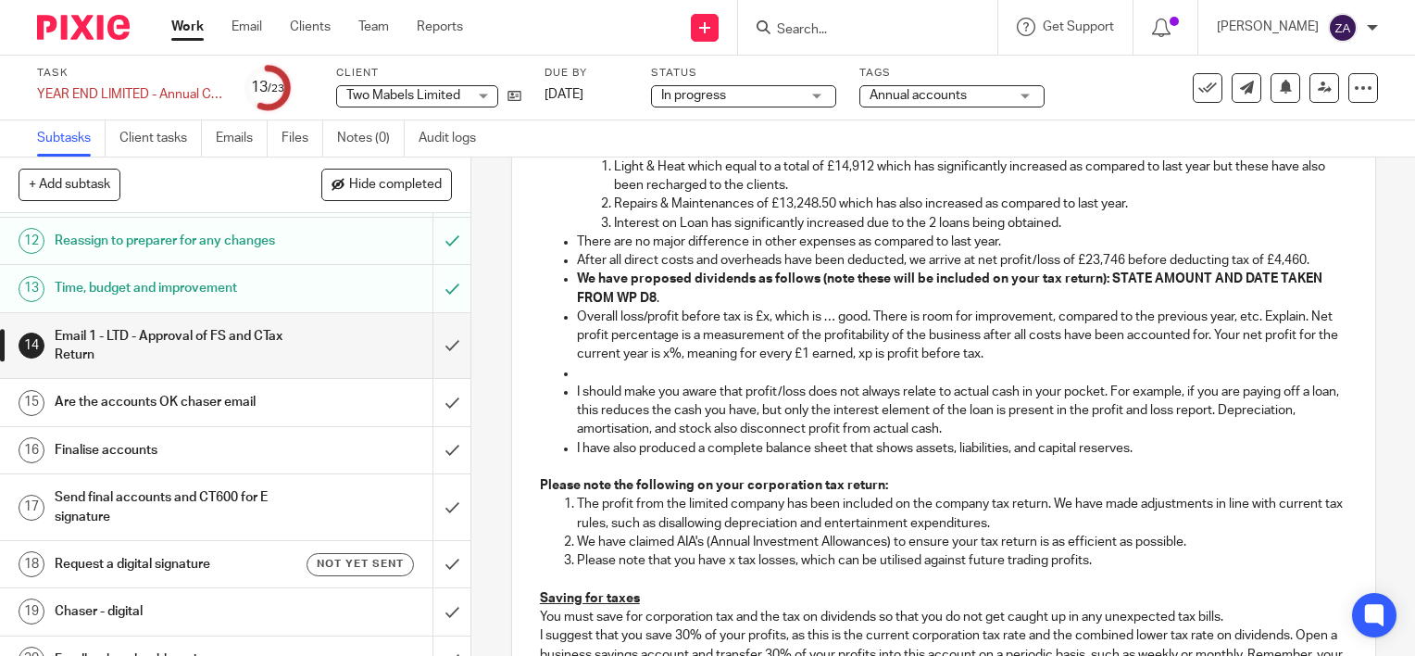
click at [1109, 298] on strong "We have proposed dividends as follows (note these will be included on your tax …" at bounding box center [951, 287] width 748 height 31
click at [1101, 295] on strong "We have proposed dividends as follows (note these will be included on your tax …" at bounding box center [951, 287] width 748 height 31
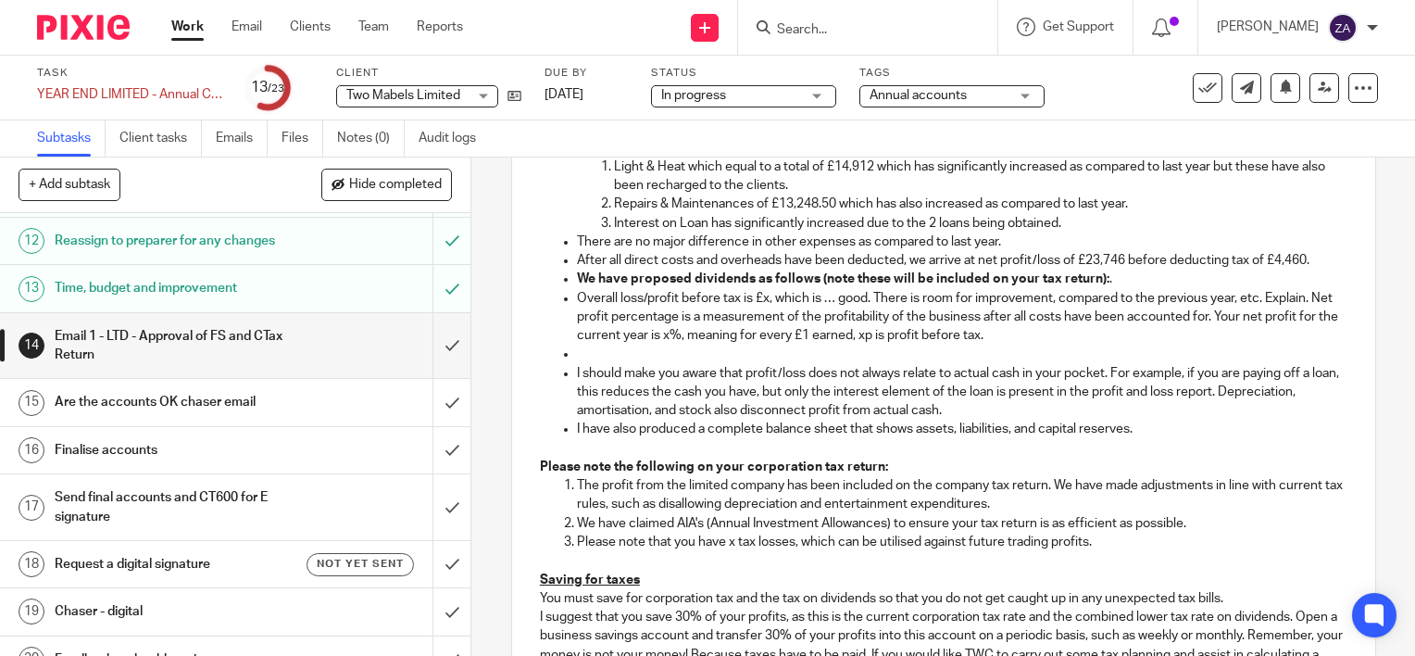
click at [1081, 285] on strong "We have proposed dividends as follows (note these will be included on your tax …" at bounding box center [843, 278] width 533 height 13
click at [1111, 288] on p "We have proposed dividends as follows (note these will be included on your tax …" at bounding box center [962, 279] width 771 height 19
click at [757, 321] on p "Overall loss/profit before tax is £x, which is … good. There is room for improv…" at bounding box center [962, 317] width 771 height 56
click at [1021, 270] on p "After all direct costs and overheads have been deducted, we arrive at net profi…" at bounding box center [962, 260] width 771 height 19
click at [1037, 270] on p "After all direct costs and overheads have been deducted, we arrive at net profi…" at bounding box center [962, 260] width 771 height 19
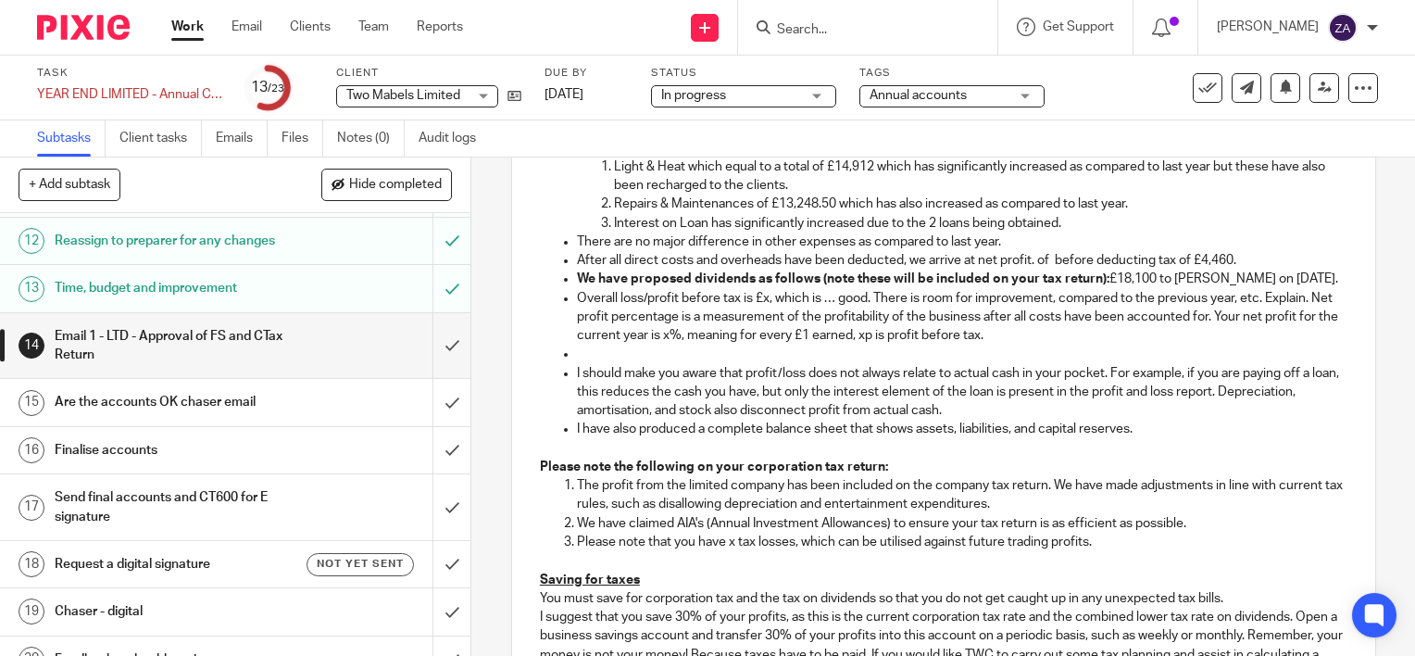
click at [769, 314] on p "Overall loss/profit before tax is £x, which is … good. There is room for improv…" at bounding box center [962, 317] width 771 height 56
click at [765, 315] on p "Overall loss/profit before tax is £x, which is … good. There is room for improv…" at bounding box center [962, 317] width 771 height 56
click at [1045, 270] on p "After all direct costs and overheads have been deducted, we arrive at net profi…" at bounding box center [962, 260] width 771 height 19
click at [1037, 270] on p "After all direct costs and overheads have been deducted, we arrive at net profi…" at bounding box center [962, 260] width 771 height 19
click at [700, 345] on p "Net profit percentage is a measurement of the profitability of the business aft…" at bounding box center [962, 327] width 771 height 38
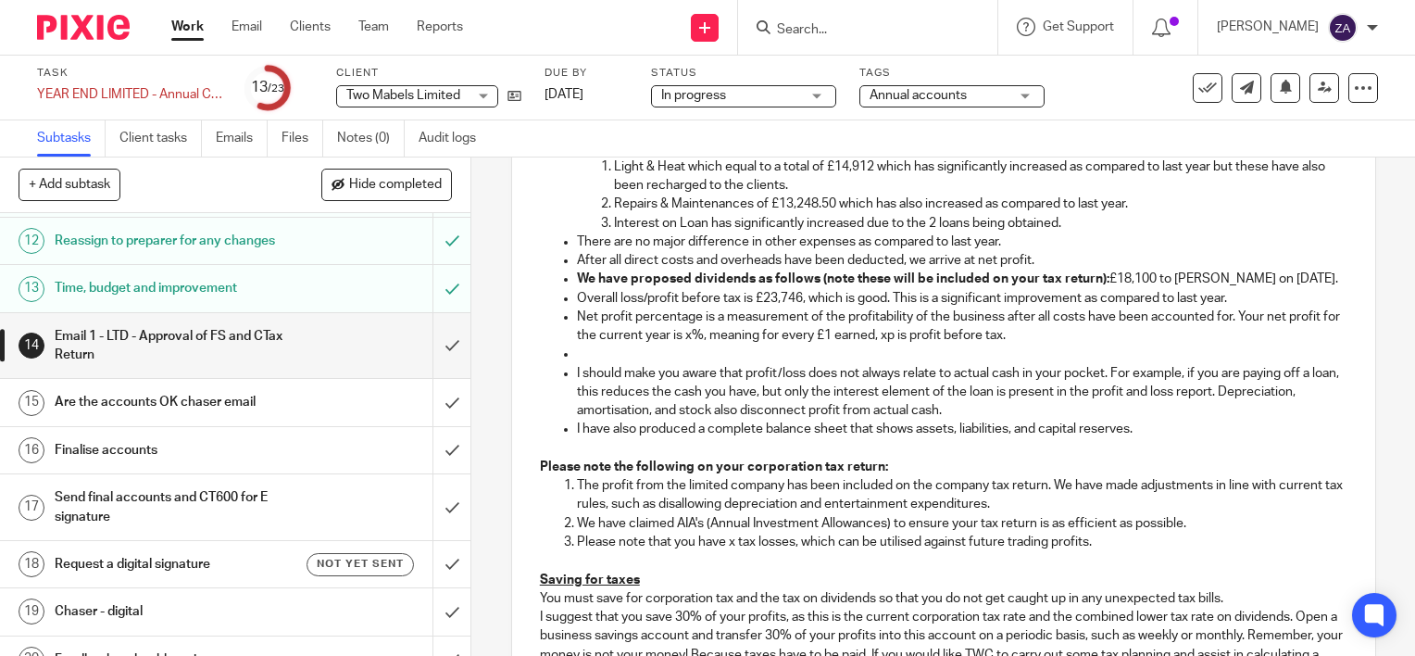
click at [704, 345] on p "Net profit percentage is a measurement of the profitability of the business aft…" at bounding box center [962, 327] width 771 height 38
click at [1314, 338] on p "Net profit percentage is a measurement of the profitability of the business aft…" at bounding box center [962, 327] width 771 height 38
drag, startPoint x: 789, startPoint y: 360, endPoint x: 761, endPoint y: 358, distance: 27.9
click at [789, 345] on p "Net profit percentage is a measurement of the profitability of the business aft…" at bounding box center [962, 327] width 771 height 38
click at [751, 345] on p "Net profit percentage is a measurement of the profitability of the business aft…" at bounding box center [962, 327] width 771 height 38
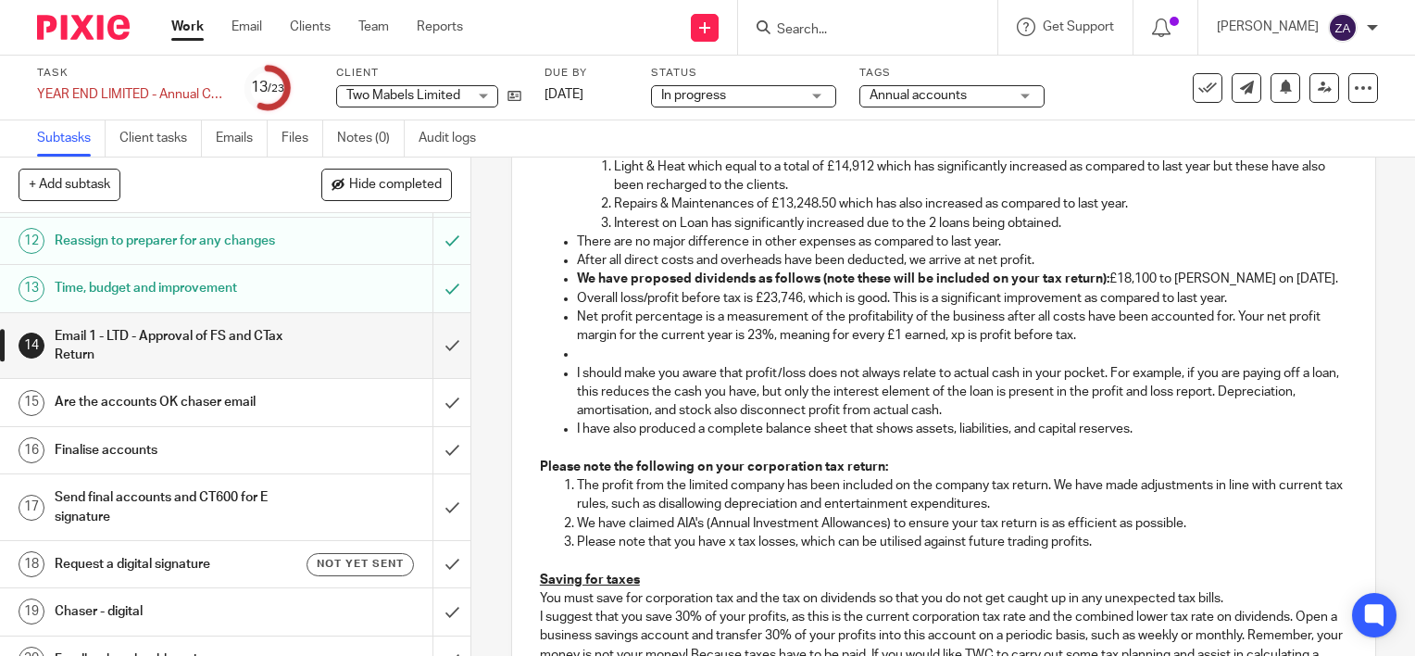
click at [998, 396] on p "I should make you aware that profit/loss does not always relate to actual cash …" at bounding box center [962, 392] width 771 height 56
click at [952, 344] on p "Net profit percentage is a measurement of the profitability of the business aft…" at bounding box center [962, 327] width 771 height 38
click at [953, 345] on p "Net profit percentage is a measurement of the profitability of the business aft…" at bounding box center [962, 327] width 771 height 38
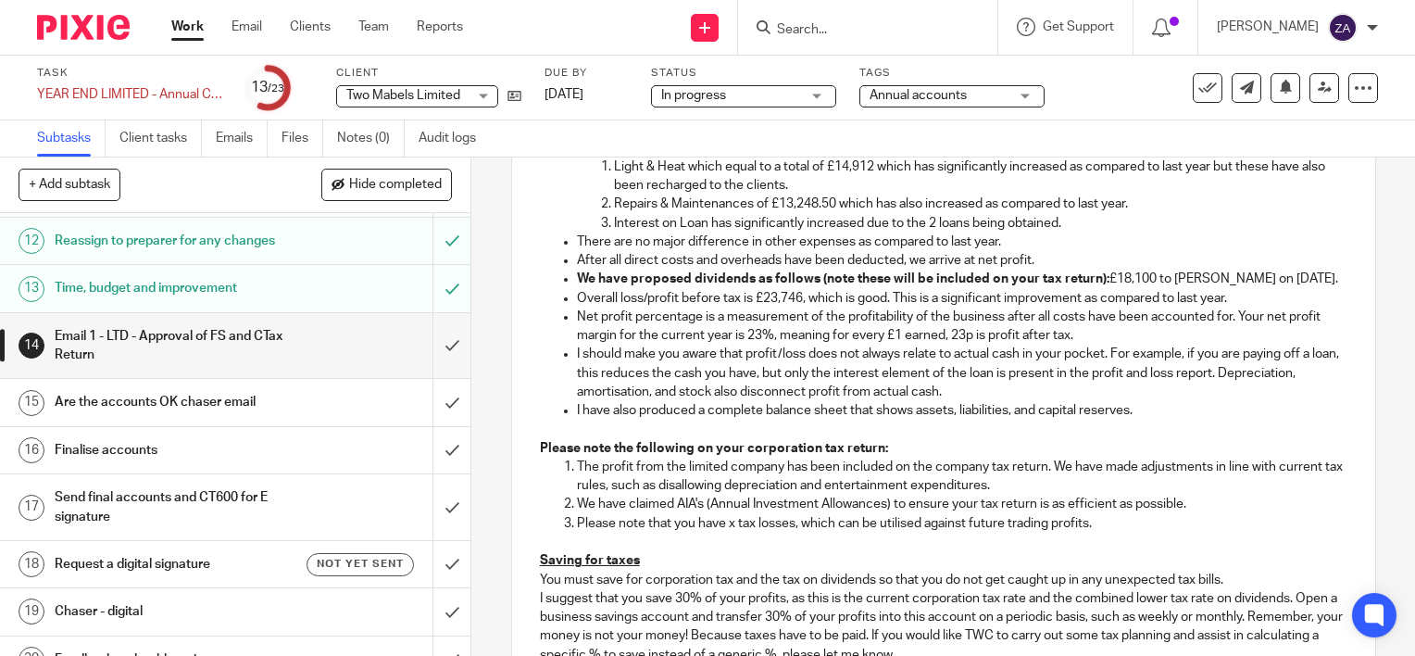
click at [1082, 401] on p "I should make you aware that profit/loss does not always relate to actual cash …" at bounding box center [962, 373] width 771 height 56
click at [611, 401] on p "I should make you aware that profit/loss does not always relate to actual cash …" at bounding box center [962, 373] width 771 height 56
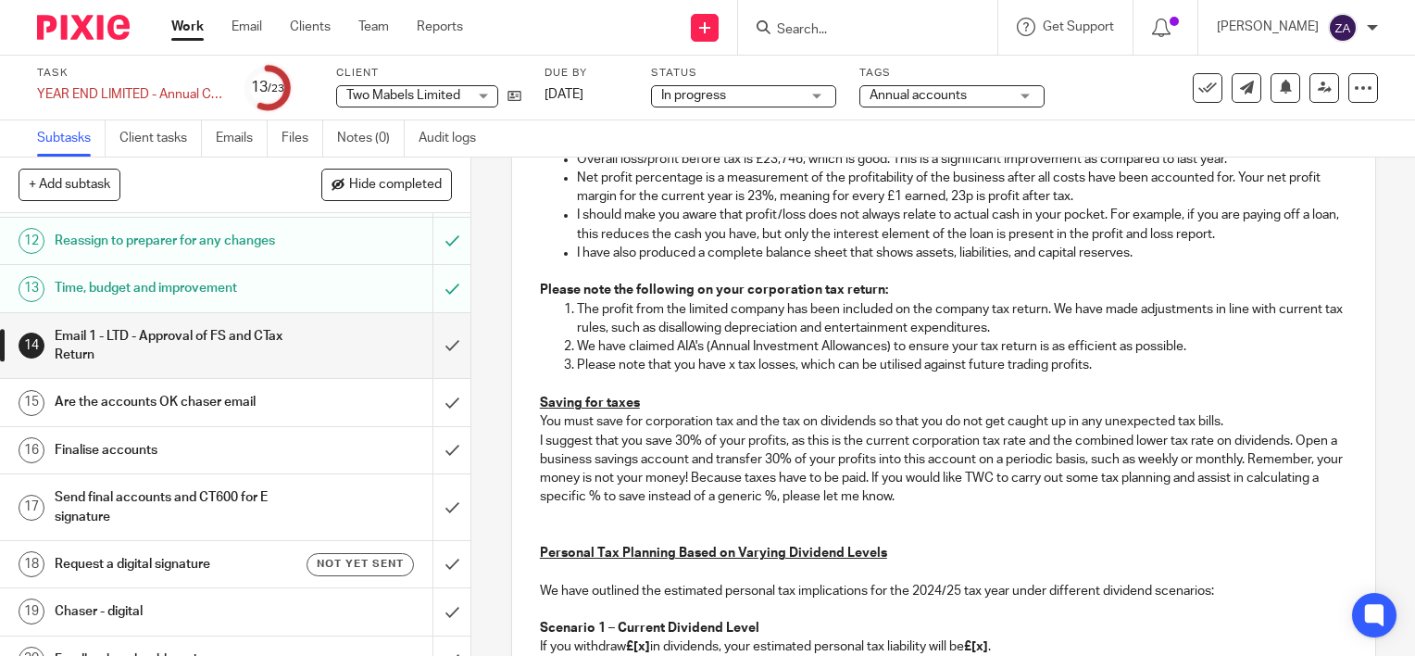
scroll to position [1297, 0]
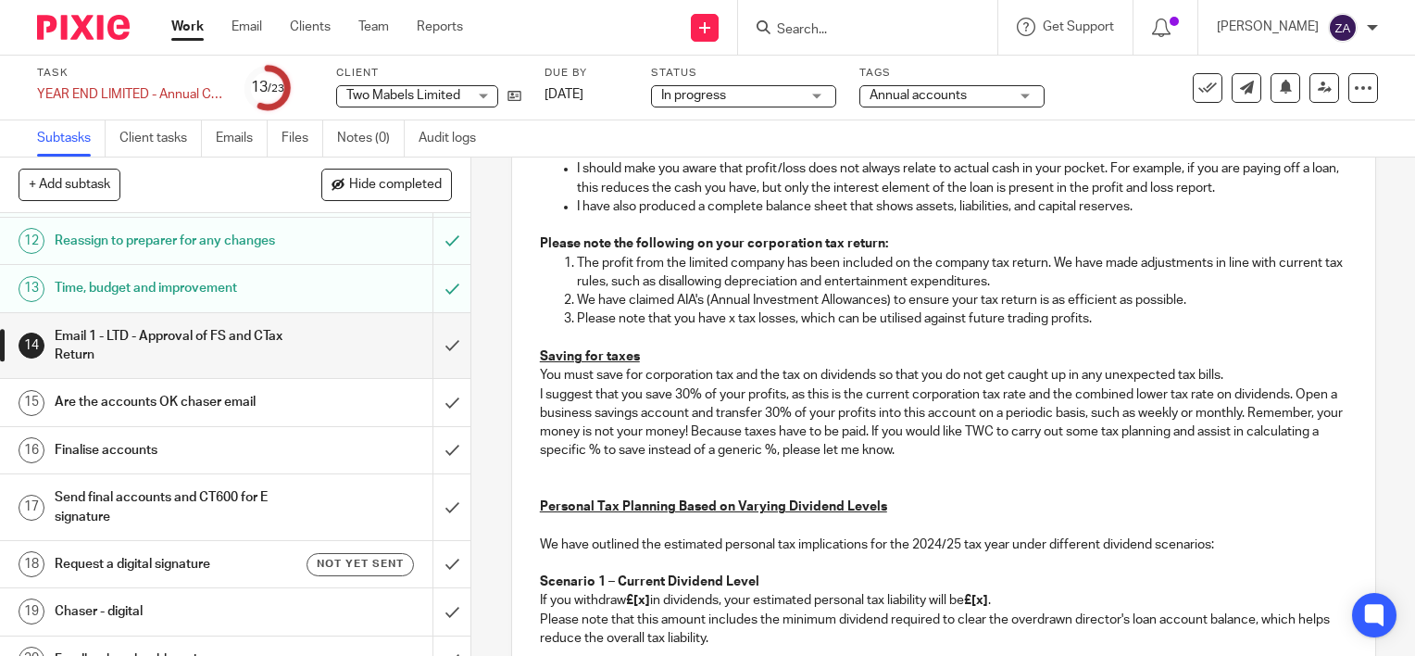
click at [1030, 292] on p "The profit from the limited company has been included on the company tax return…" at bounding box center [962, 273] width 771 height 38
click at [628, 292] on p "The profit from the limited company has been included on the company tax return…" at bounding box center [962, 273] width 771 height 38
click at [712, 347] on p at bounding box center [944, 338] width 808 height 19
click at [1212, 309] on p "We have claimed AIA's (Annual Investment Allowances) to ensure your tax return …" at bounding box center [962, 300] width 771 height 19
click at [544, 322] on ol "The profit from the limited company has been included on the company tax return…" at bounding box center [944, 291] width 808 height 75
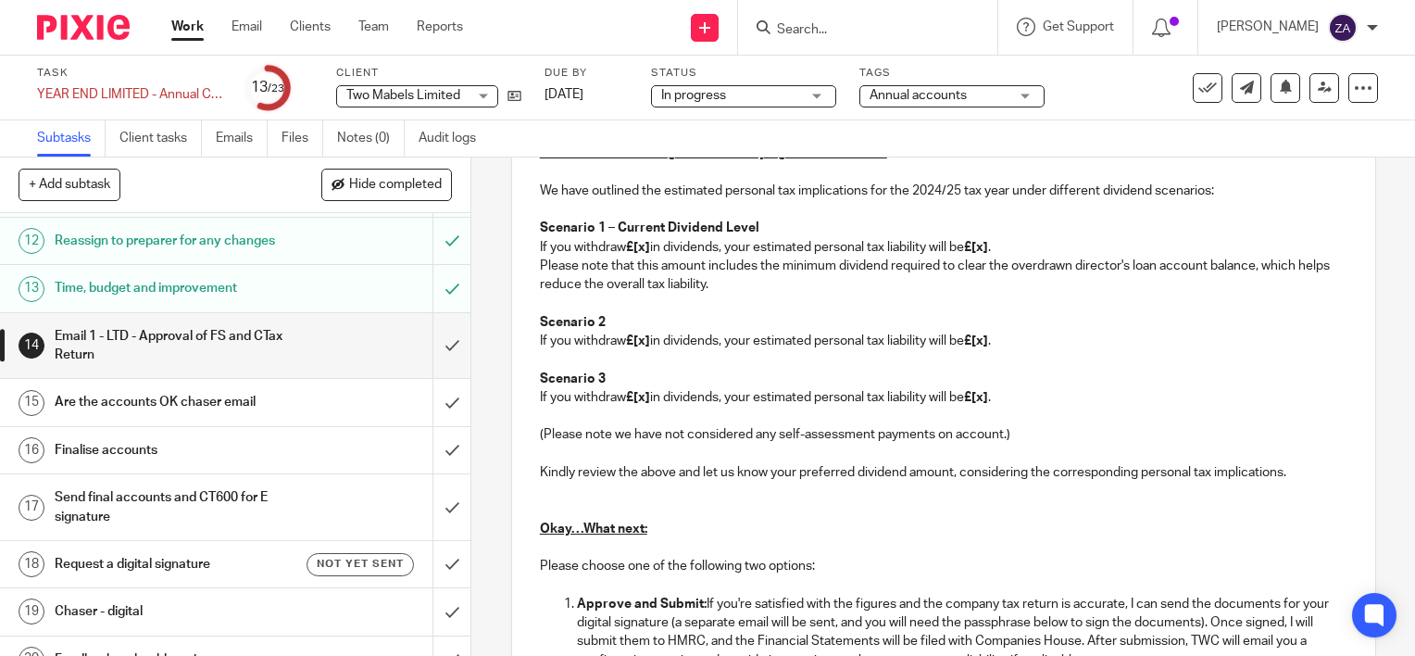
scroll to position [1575, 0]
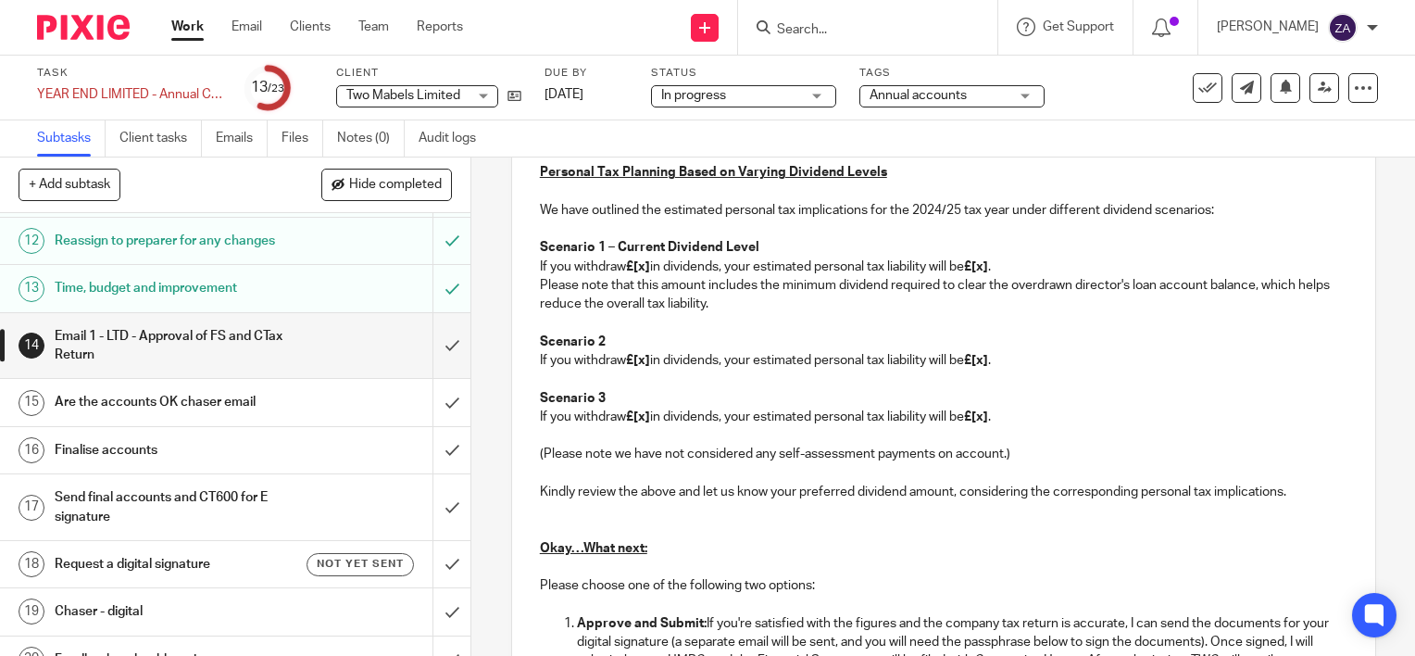
click at [1291, 501] on p "Kindly review the above and let us know your preferred dividend amount, conside…" at bounding box center [944, 492] width 808 height 19
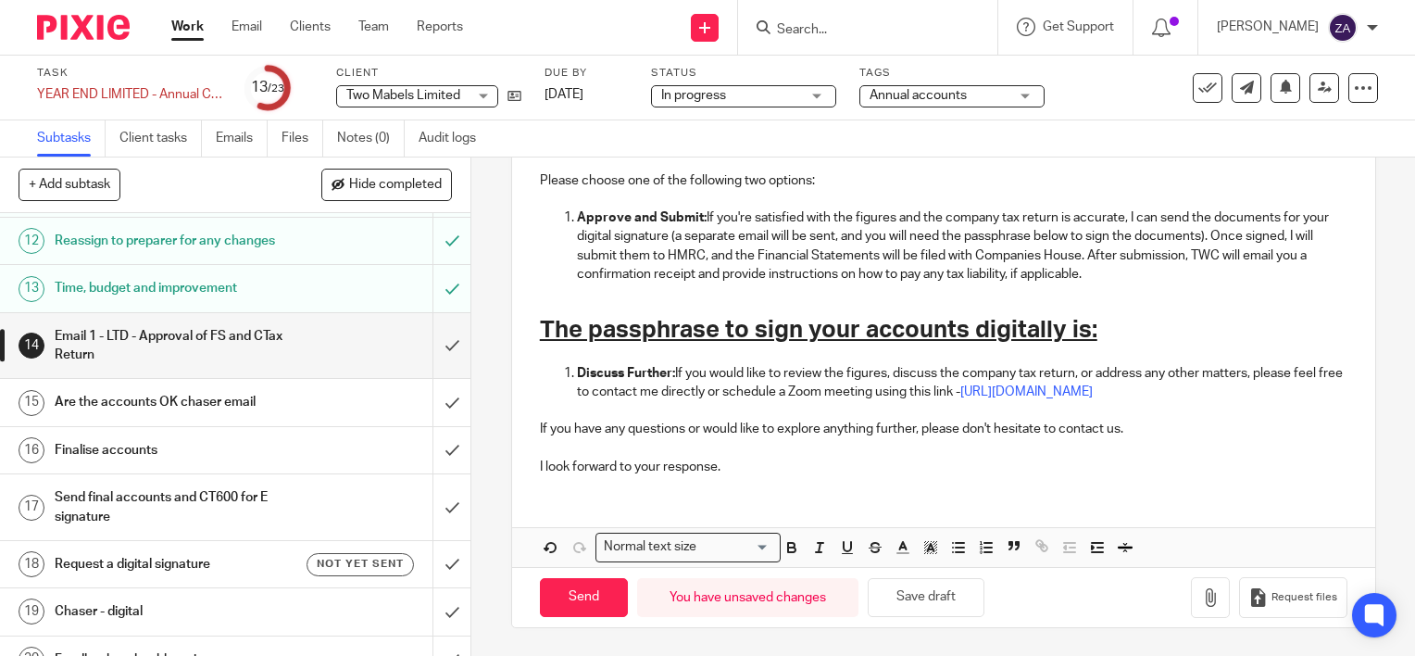
scroll to position [1620, 0]
click at [921, 595] on button "Save draft" at bounding box center [926, 598] width 117 height 40
click at [908, 596] on button "Save draft" at bounding box center [926, 598] width 117 height 40
click at [226, 255] on h1 "Reassign to preparer for any changes" at bounding box center [175, 241] width 240 height 28
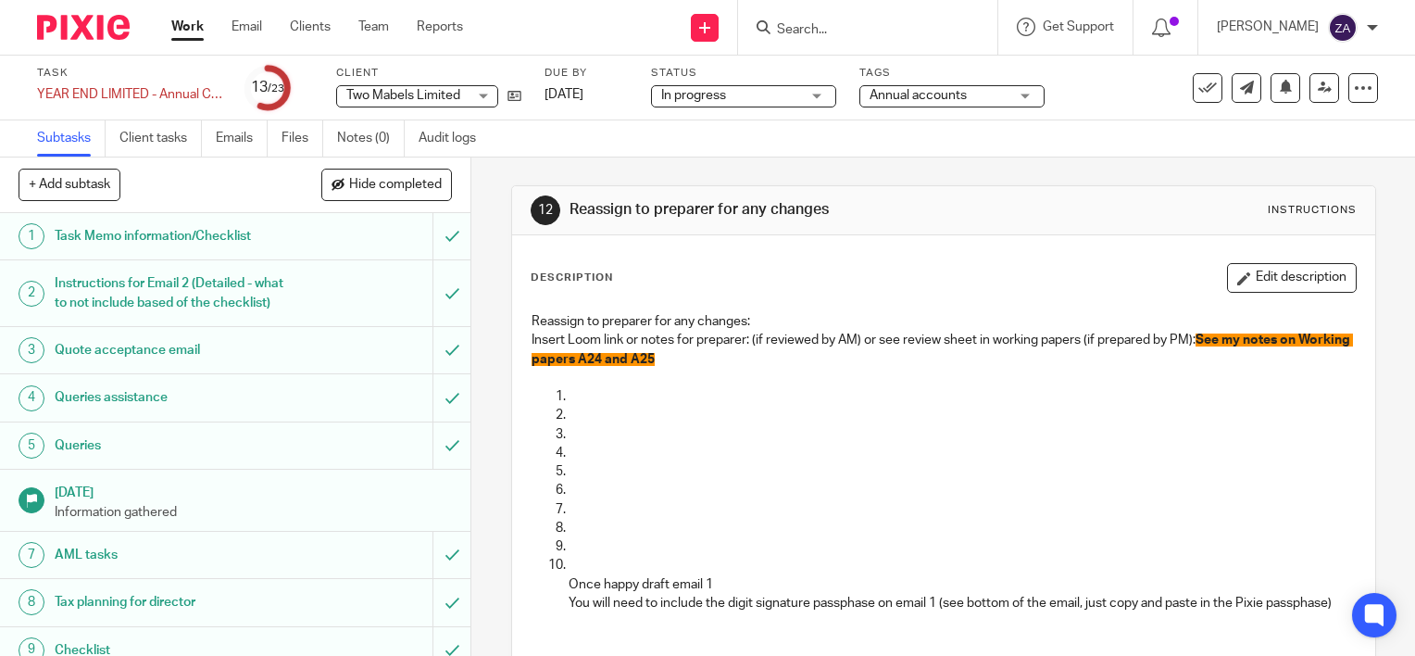
scroll to position [463, 0]
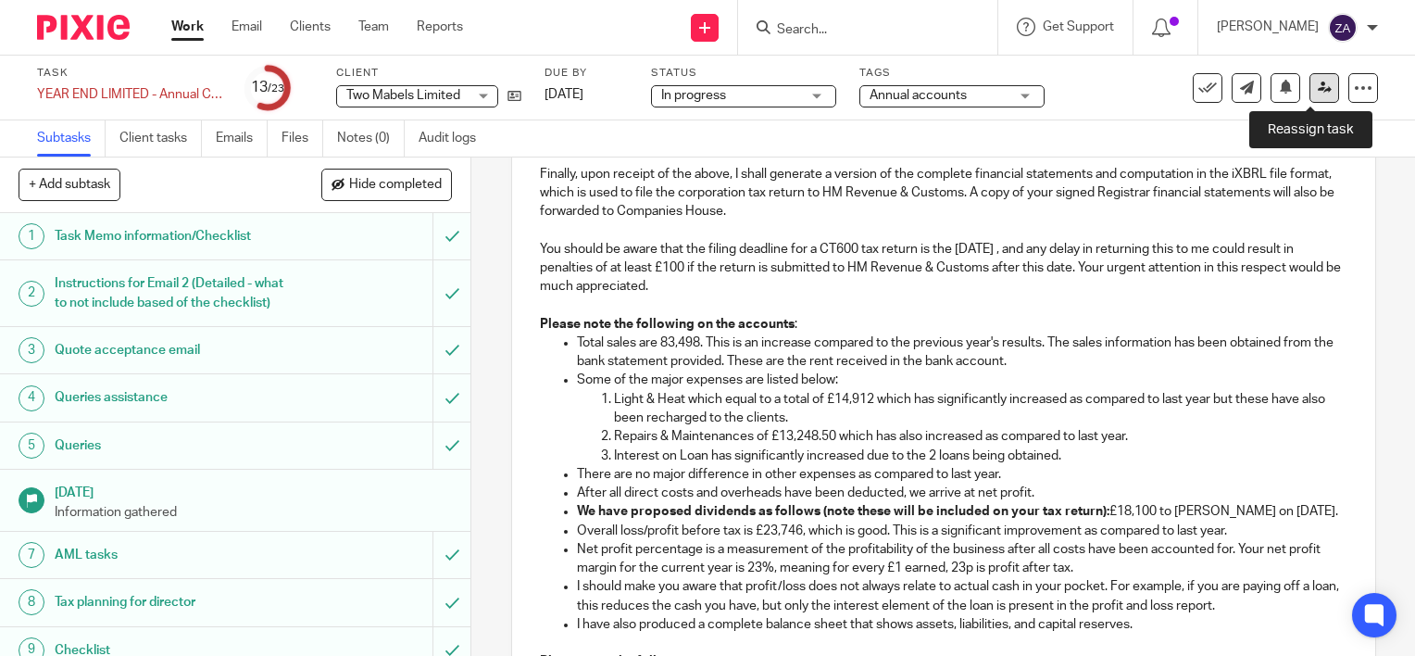
click at [1318, 94] on icon at bounding box center [1325, 88] width 14 height 14
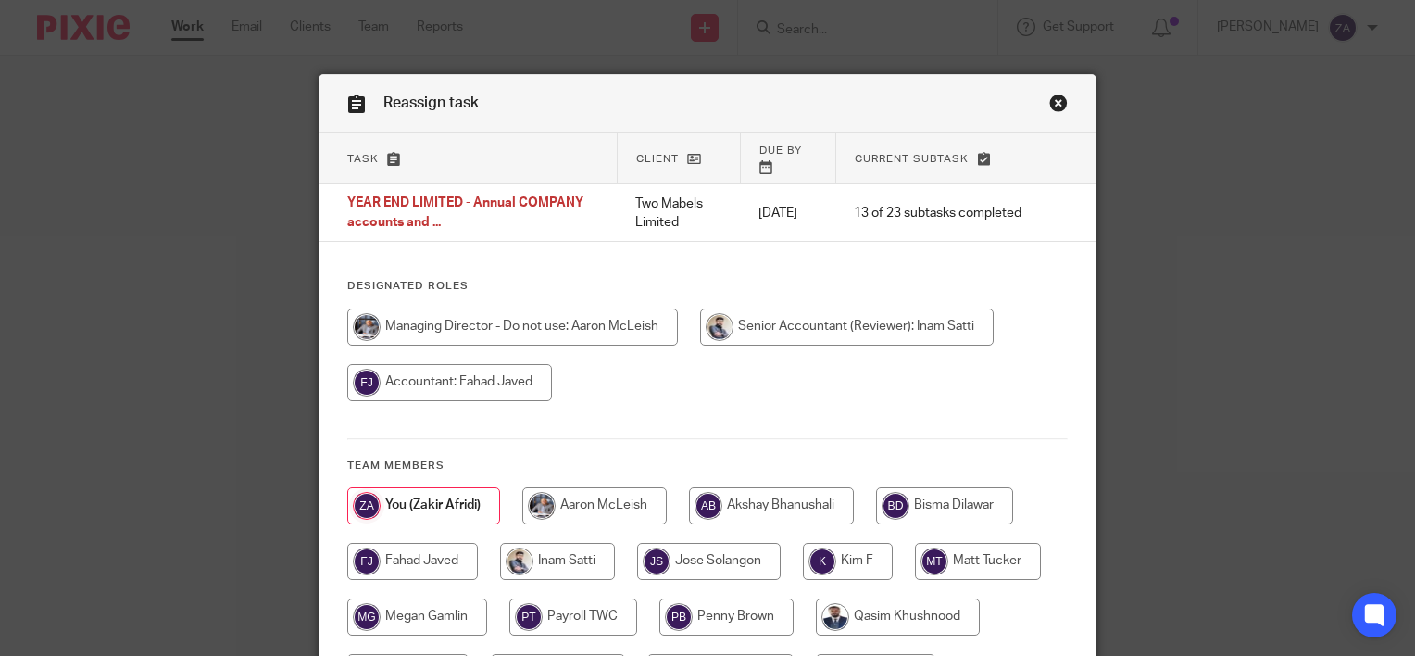
click at [569, 543] on input "radio" at bounding box center [557, 561] width 115 height 37
radio input "true"
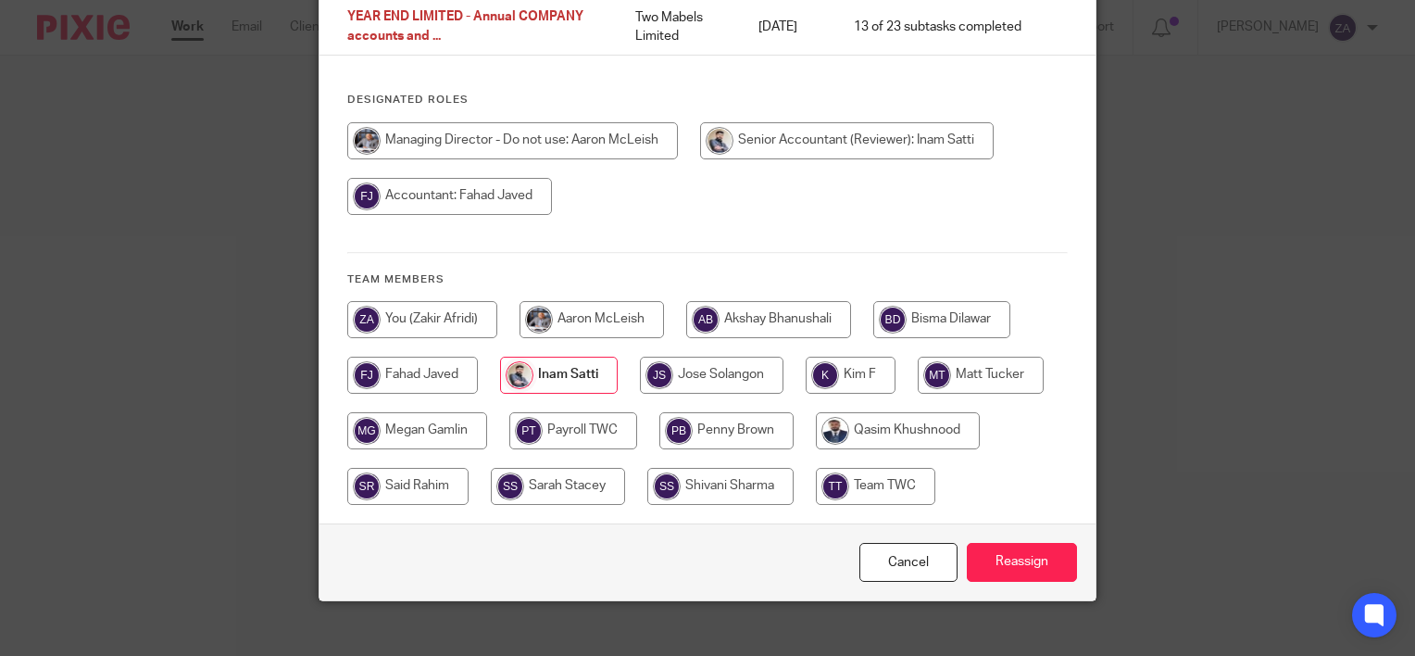
scroll to position [191, 0]
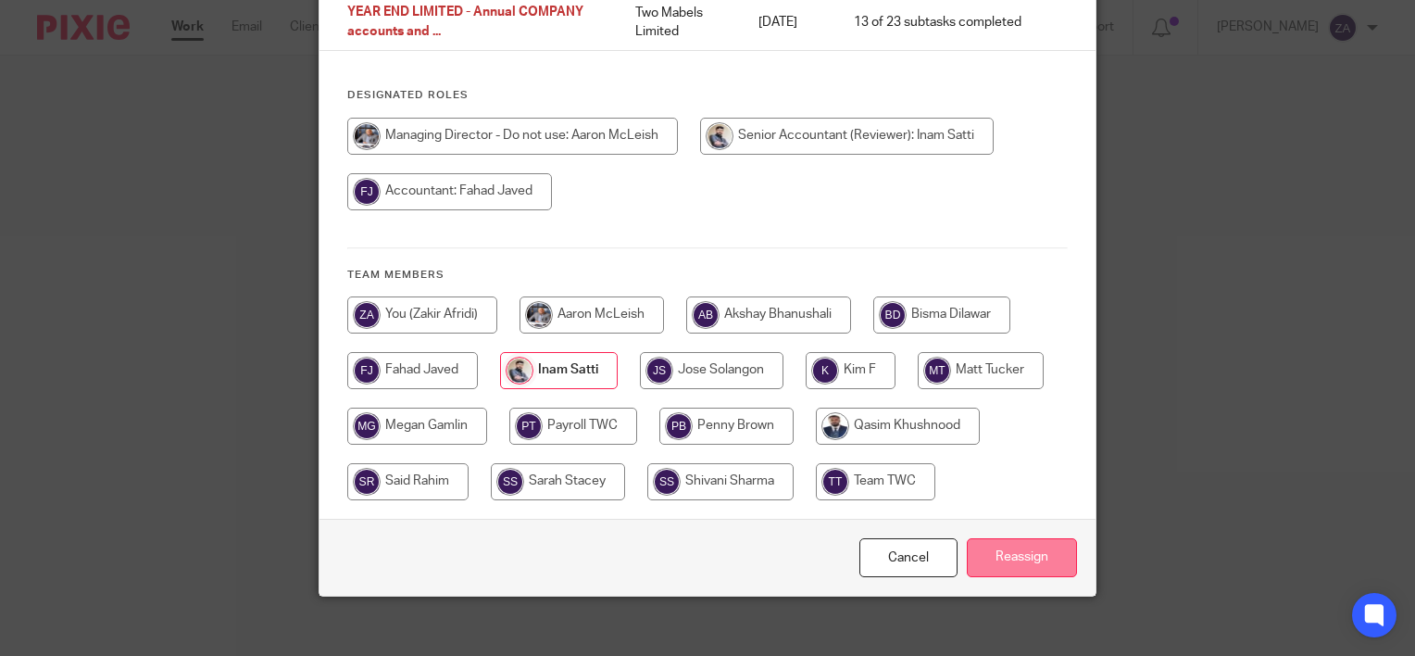
click at [1015, 543] on input "Reassign" at bounding box center [1022, 558] width 110 height 40
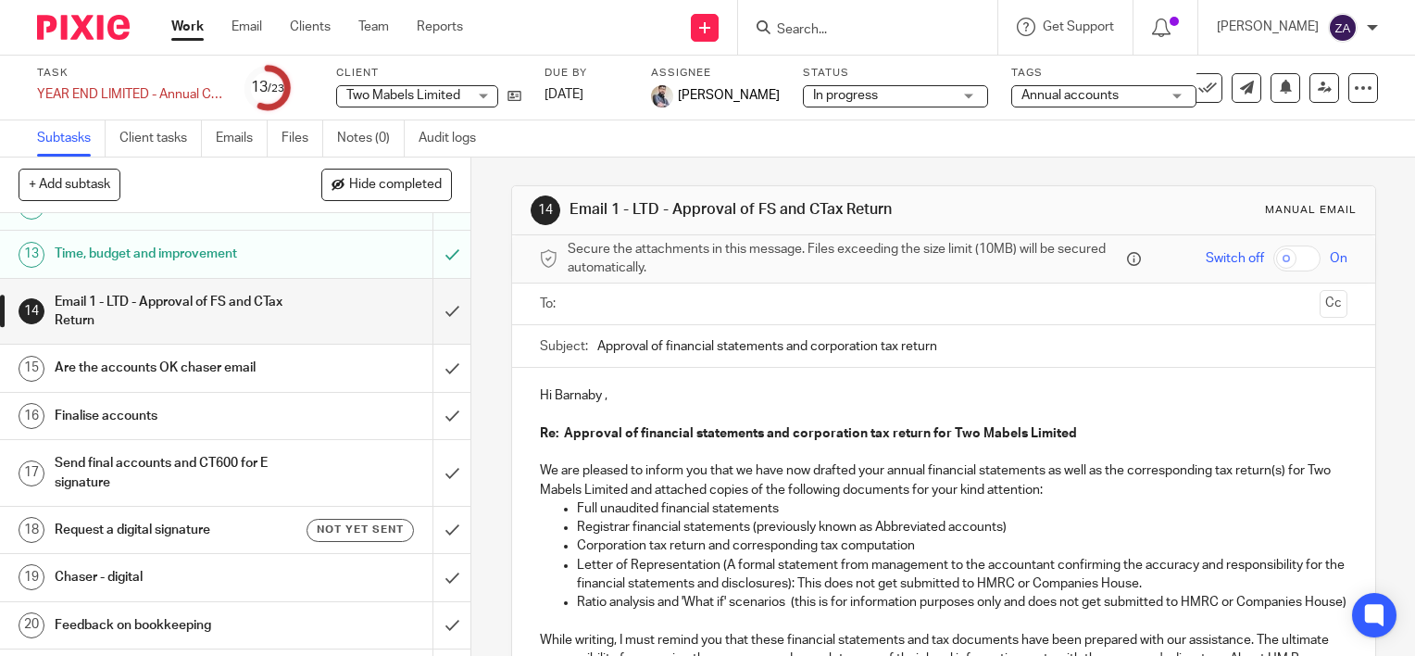
scroll to position [478, 0]
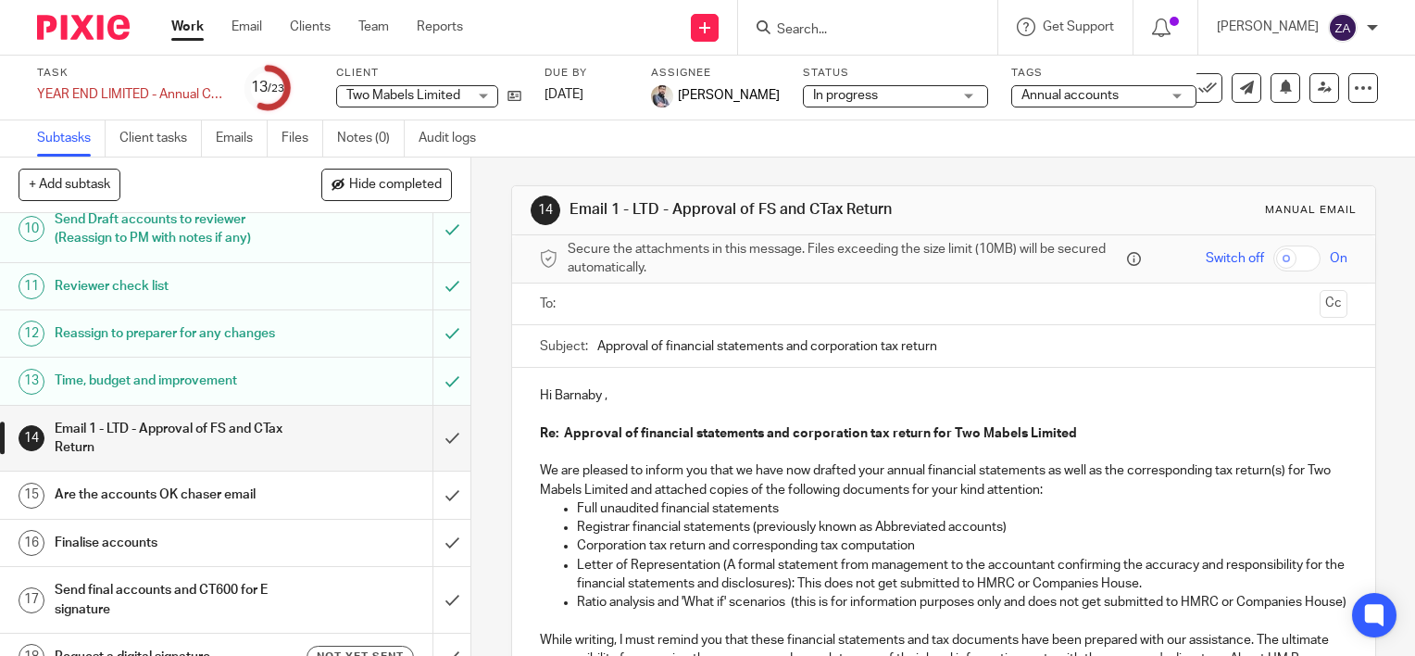
click at [193, 395] on h1 "Time, budget and improvement" at bounding box center [175, 381] width 240 height 28
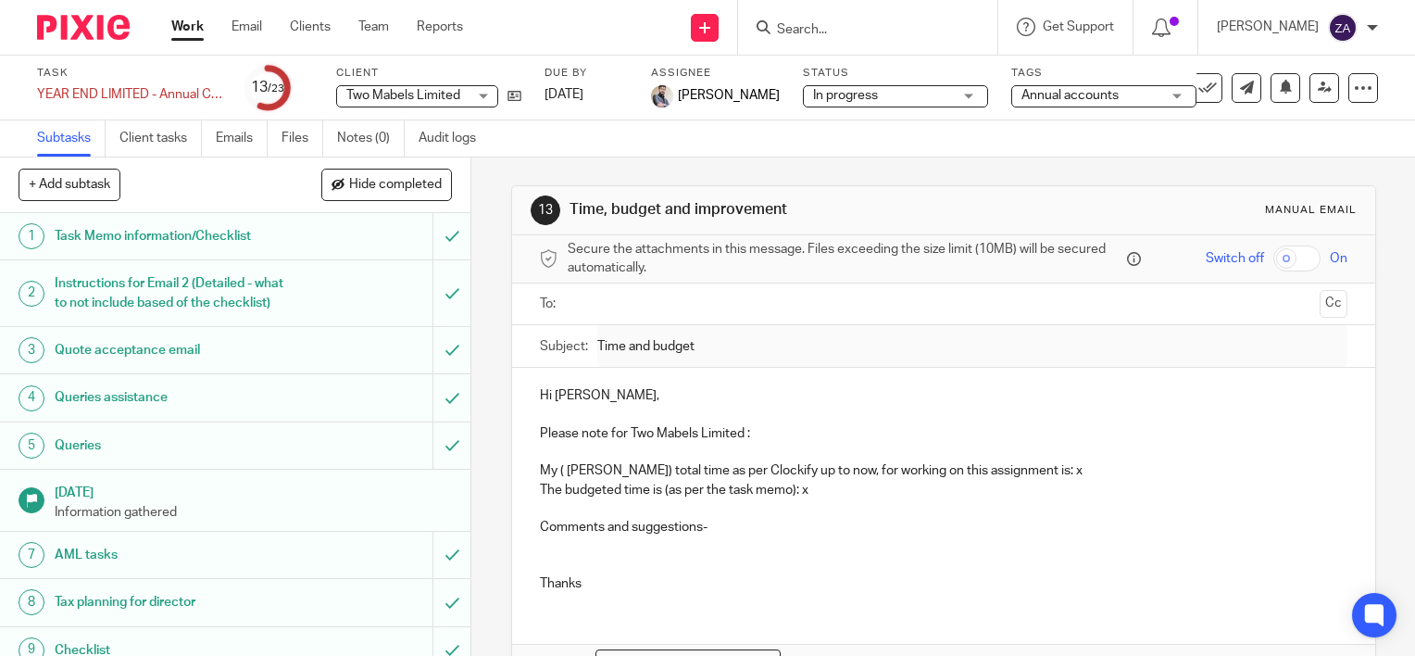
click at [244, 41] on div "Work Email Clients Team Reports Work Email Clients Team Reports Settings" at bounding box center [322, 27] width 338 height 55
click at [250, 27] on link "Email" at bounding box center [247, 27] width 31 height 19
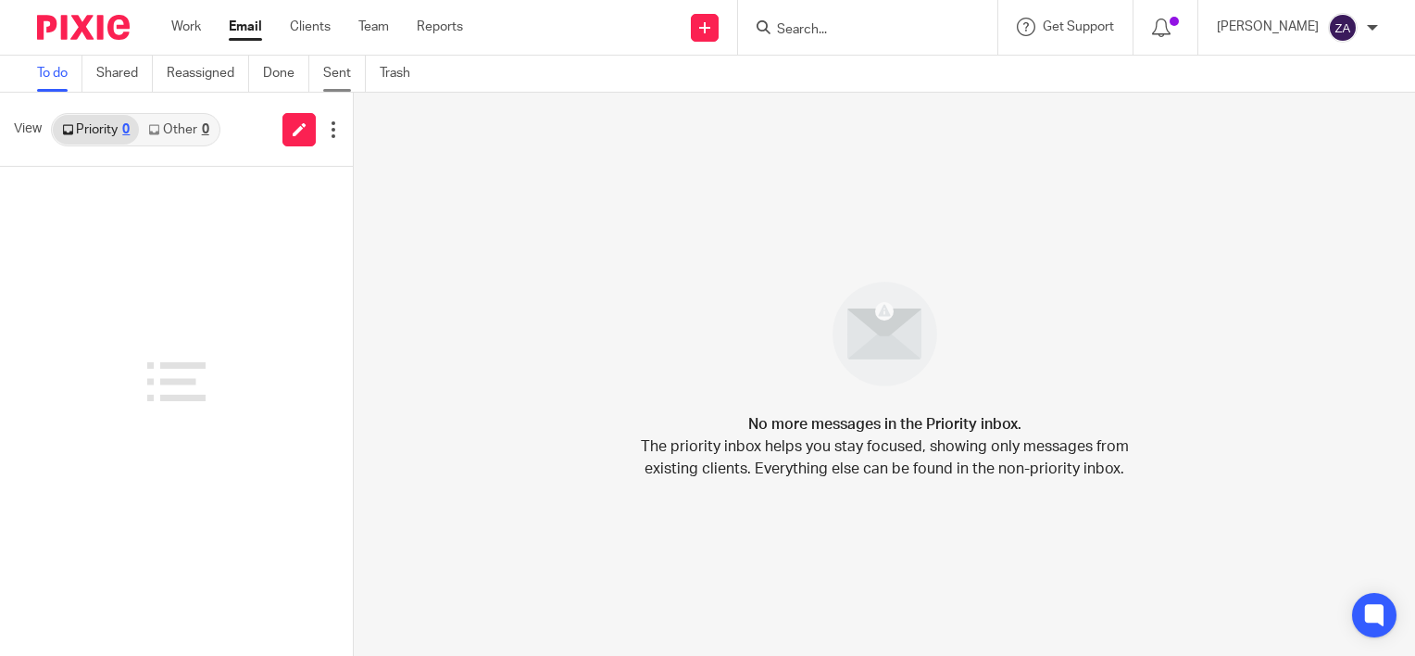
click at [352, 78] on link "Sent" at bounding box center [344, 74] width 43 height 36
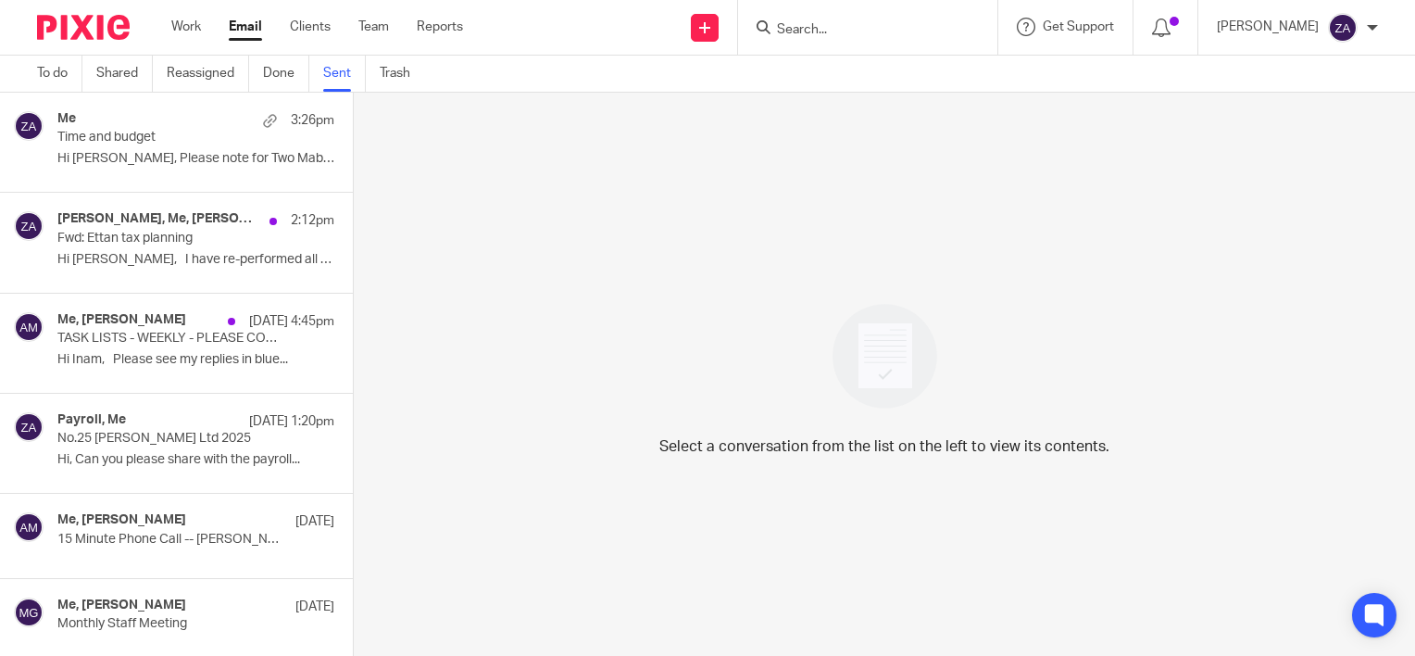
click at [125, 156] on p "Hi [PERSON_NAME], Please note for Two Mabels..." at bounding box center [195, 159] width 277 height 16
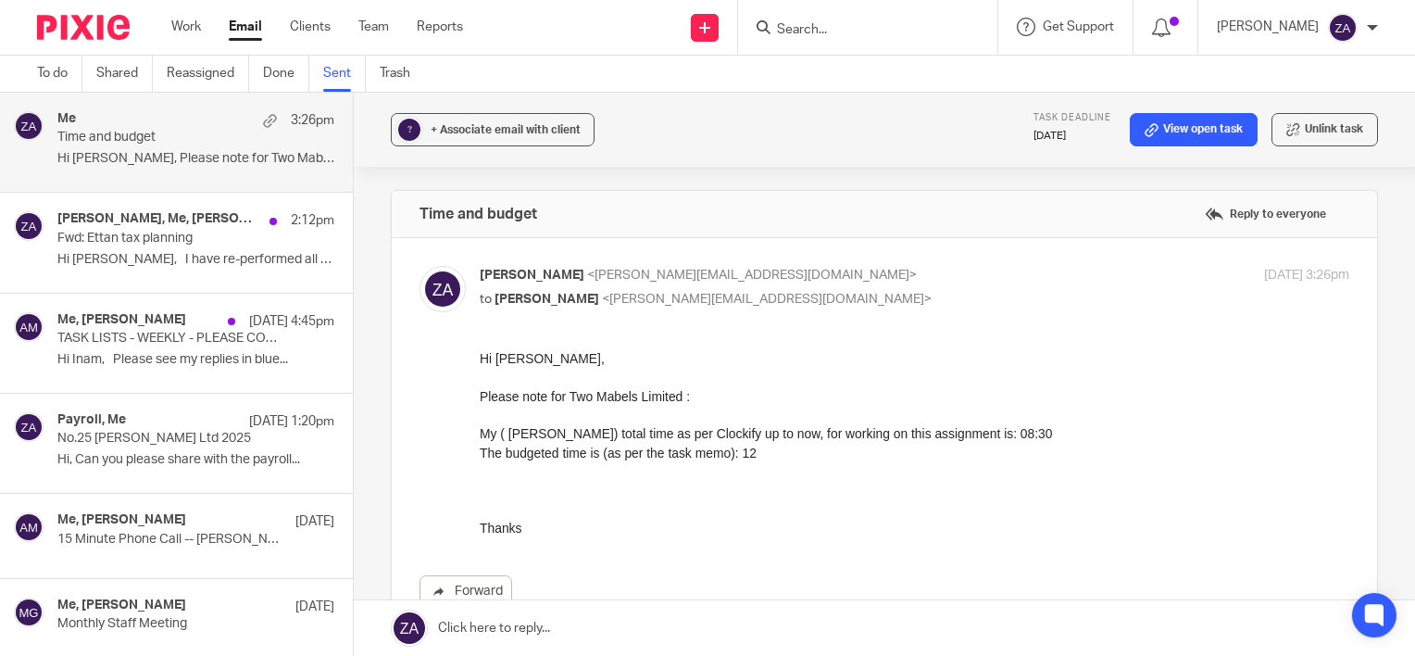
click at [84, 363] on p "Hi Inam, Please see my replies in blue..." at bounding box center [195, 360] width 277 height 16
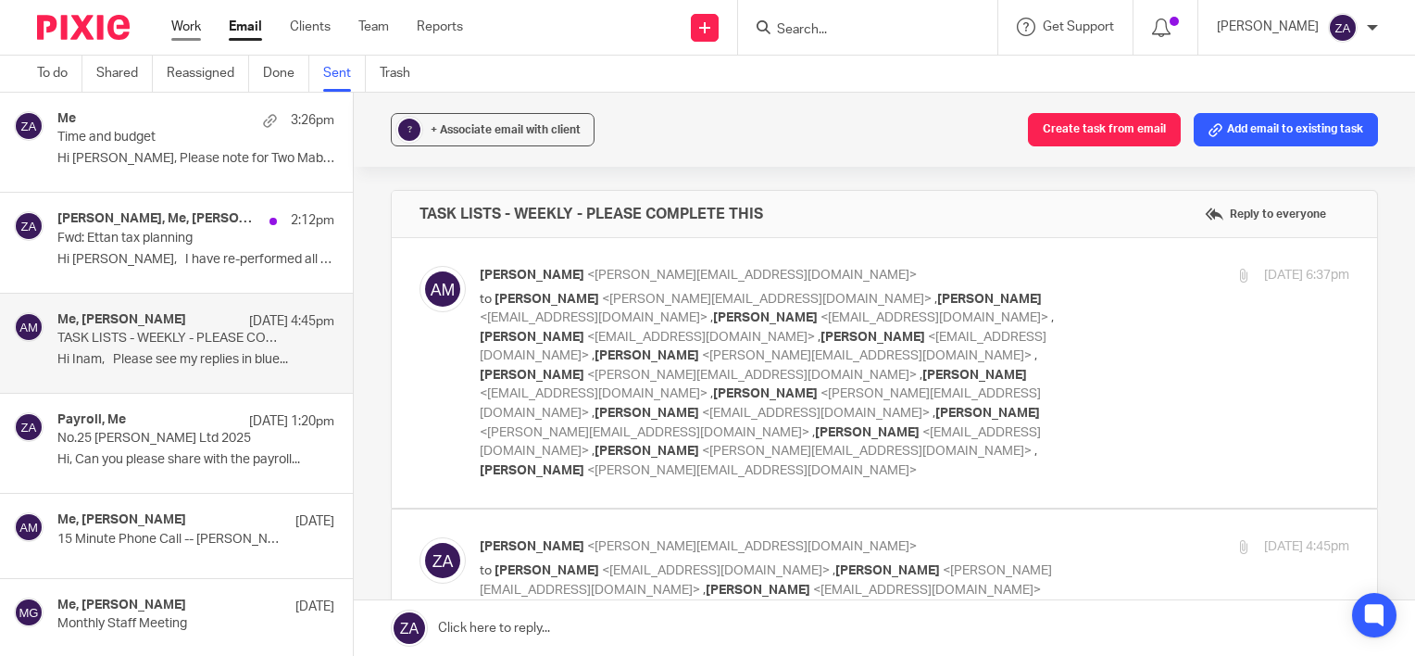
click at [185, 36] on link "Work" at bounding box center [186, 27] width 30 height 19
